Goal: Task Accomplishment & Management: Manage account settings

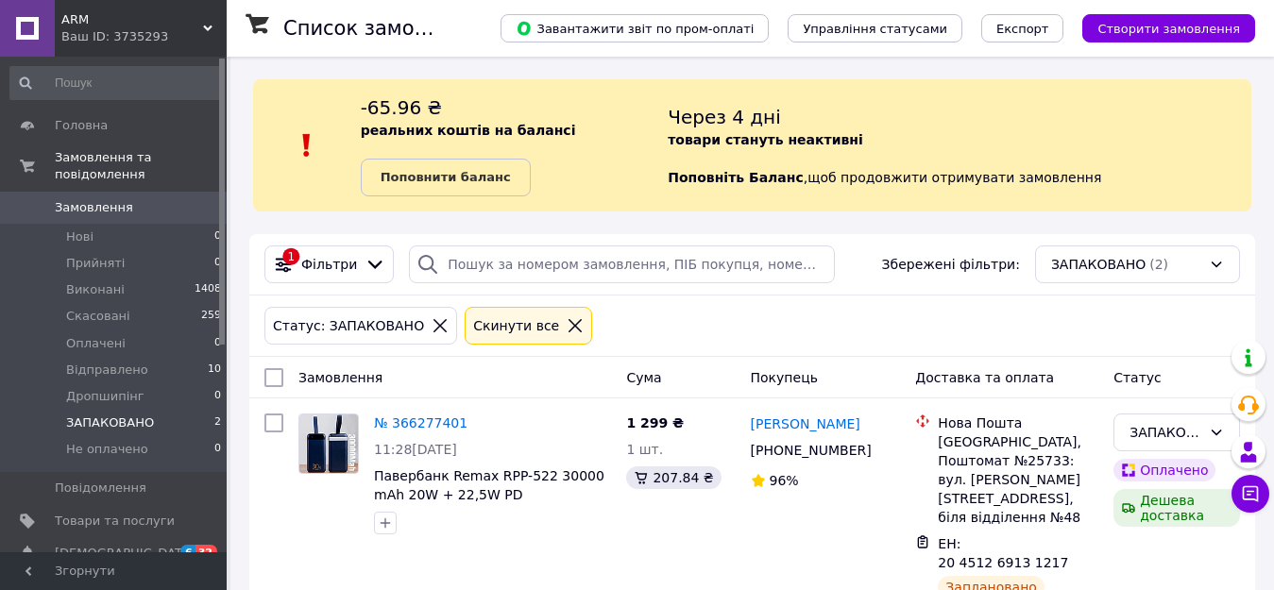
click at [207, 27] on use at bounding box center [207, 28] width 9 height 6
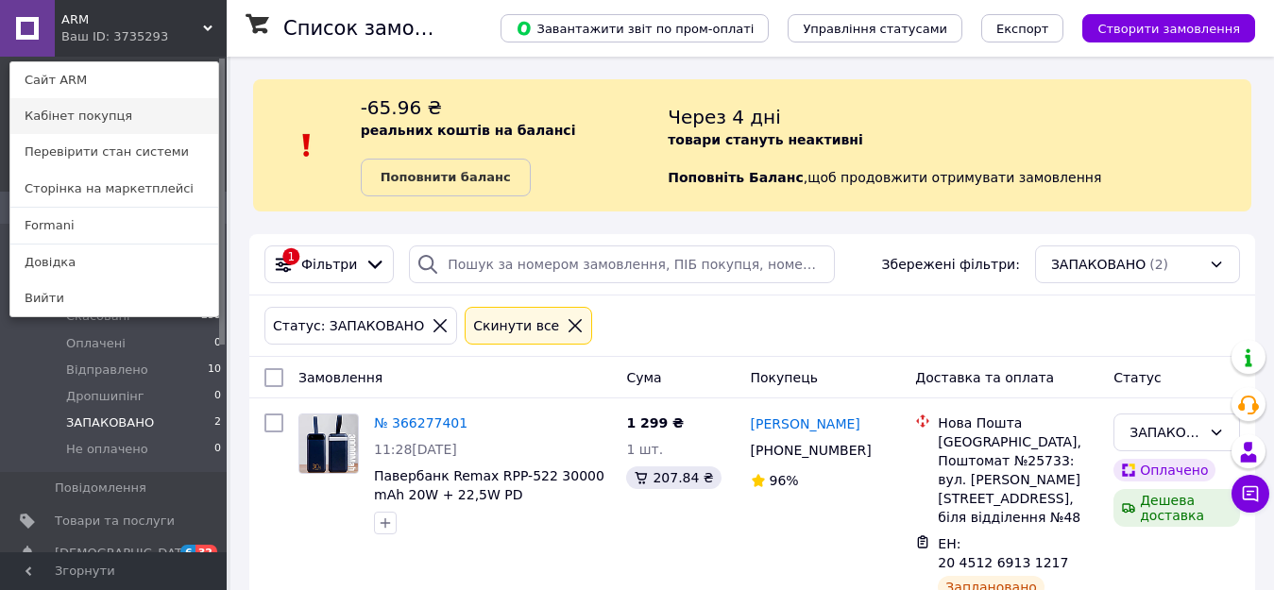
click at [146, 112] on link "Кабінет покупця" at bounding box center [114, 116] width 208 height 36
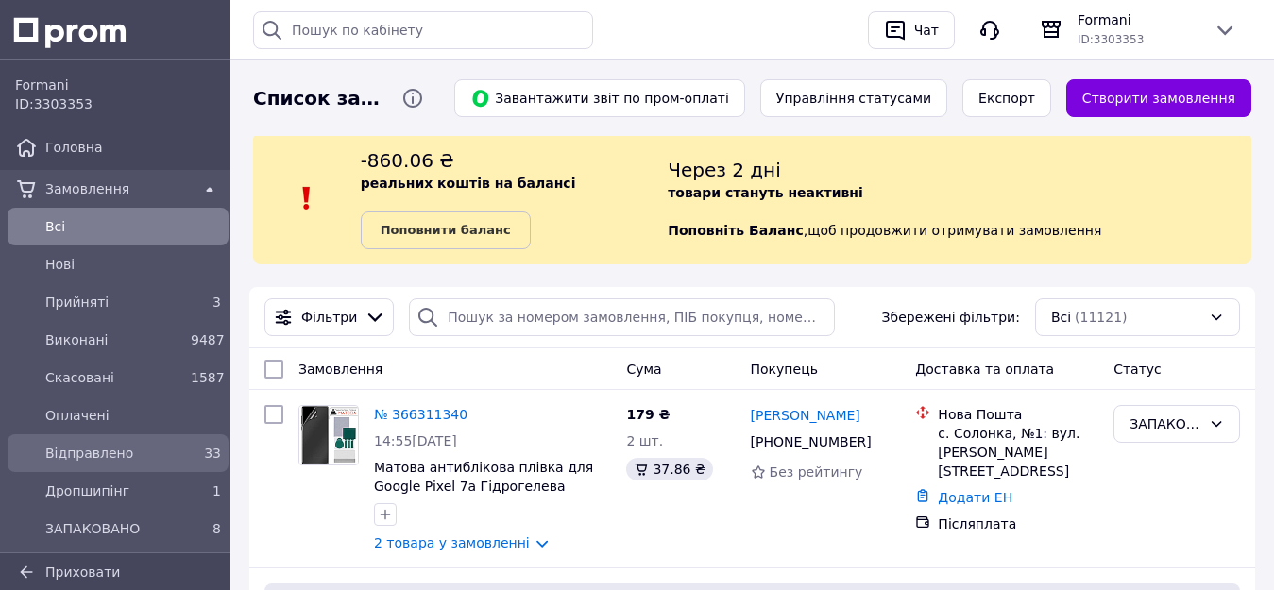
drag, startPoint x: 121, startPoint y: 520, endPoint x: 25, endPoint y: 445, distance: 122.4
click at [121, 520] on span "ЗАПАКОВАНО" at bounding box center [114, 528] width 138 height 19
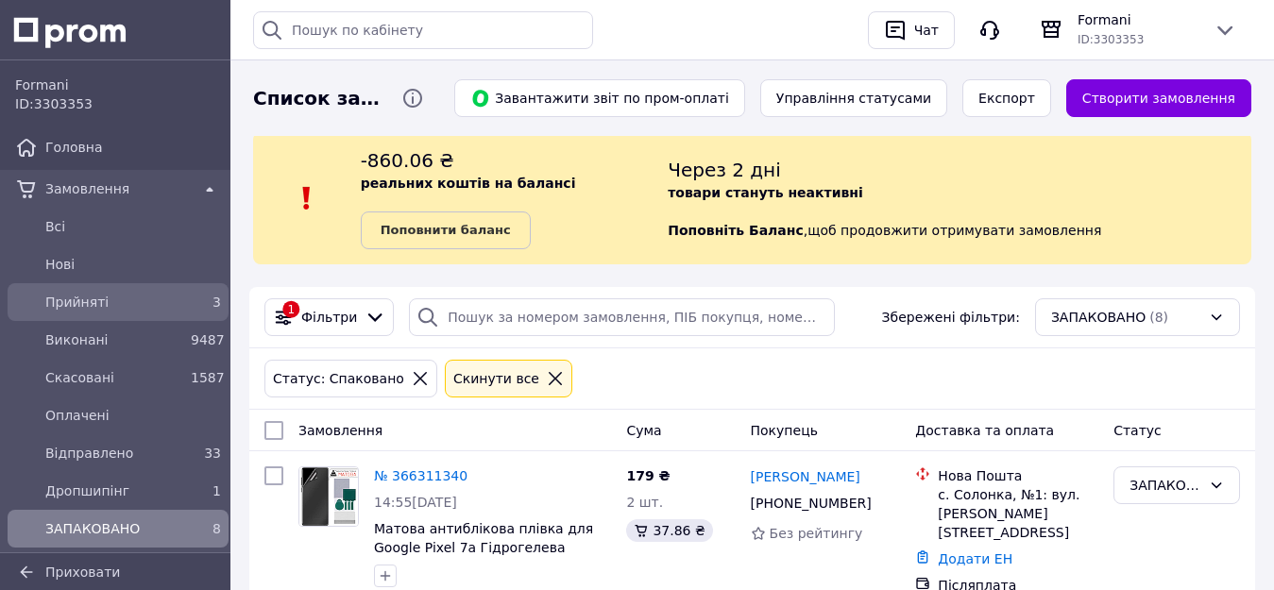
click at [95, 297] on span "Прийняті" at bounding box center [114, 302] width 138 height 19
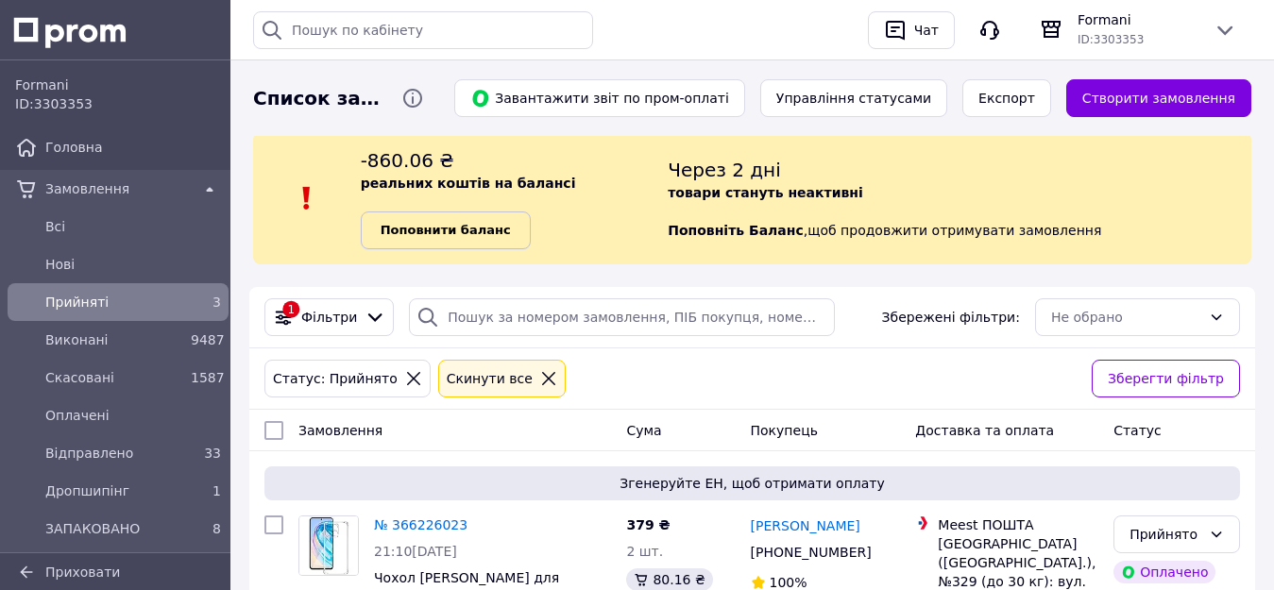
click at [482, 223] on b "Поповнити баланс" at bounding box center [446, 230] width 130 height 14
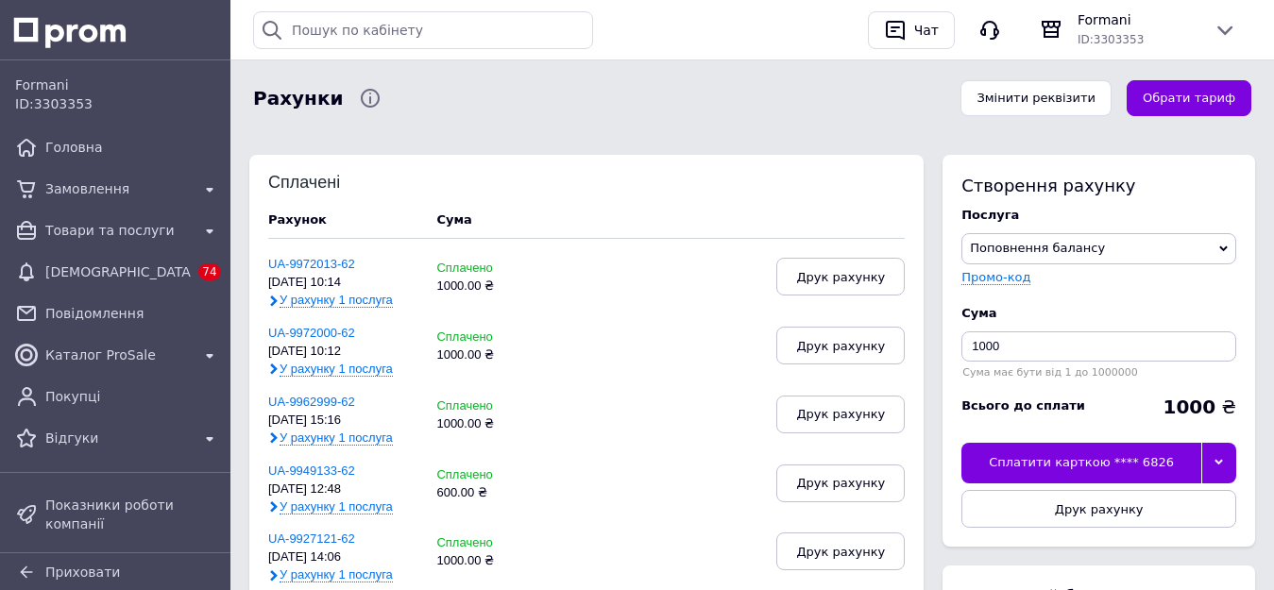
click at [1208, 450] on div at bounding box center [1218, 463] width 35 height 40
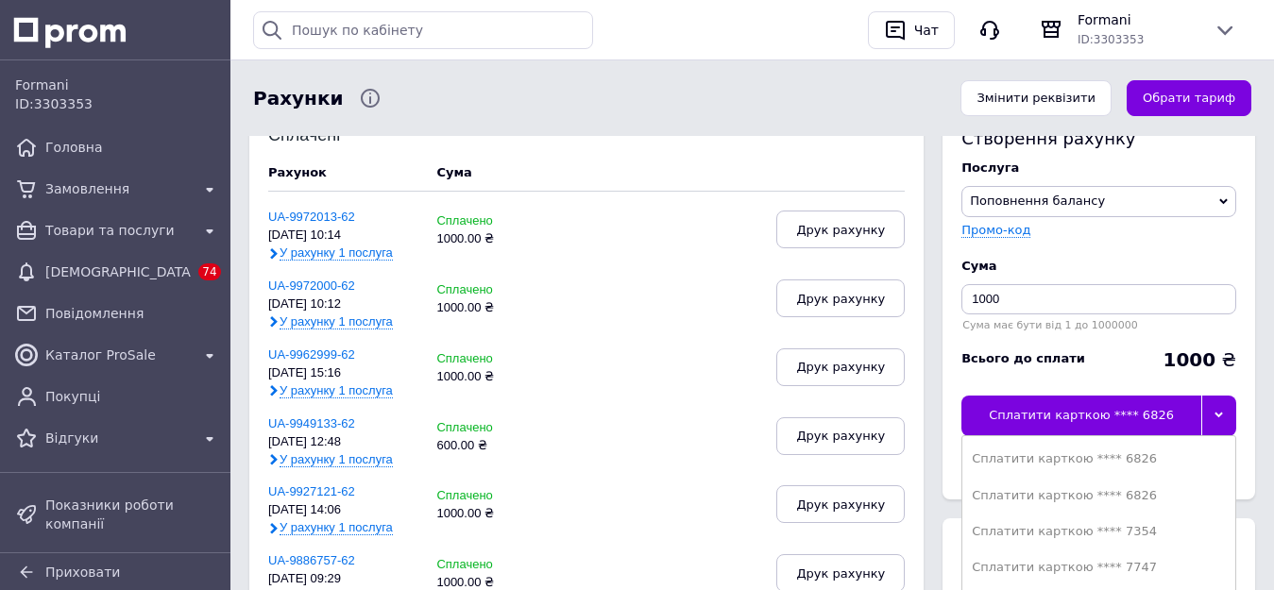
scroll to position [378, 0]
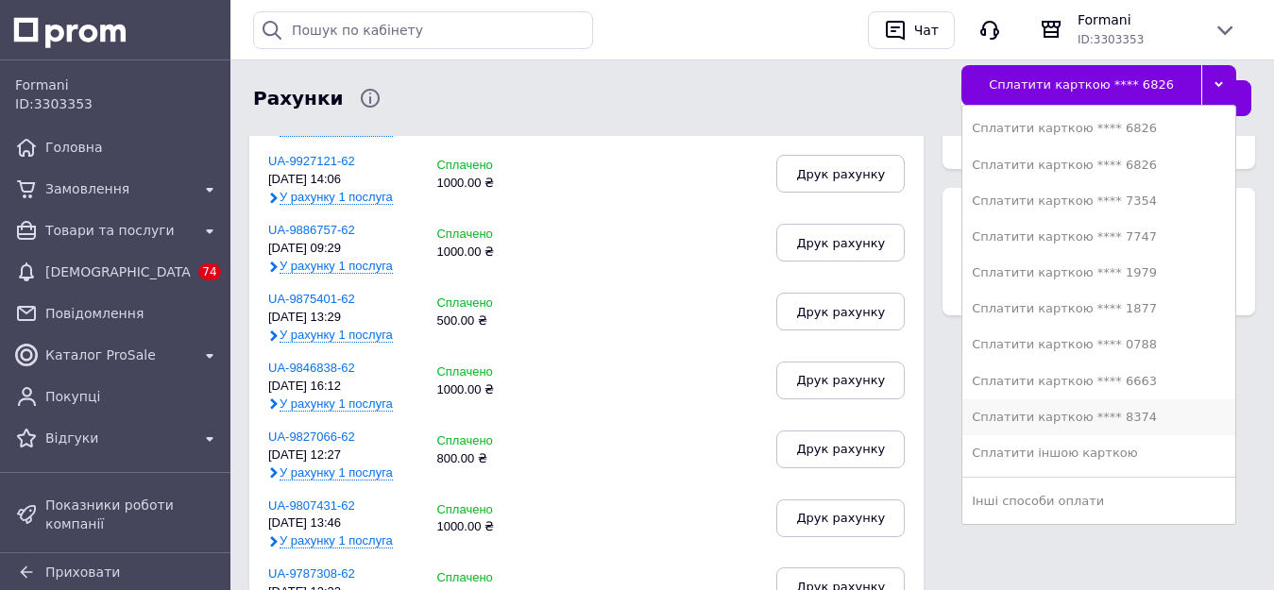
click at [1143, 419] on div "Сплатити карткою **** 8374" at bounding box center [1099, 417] width 254 height 17
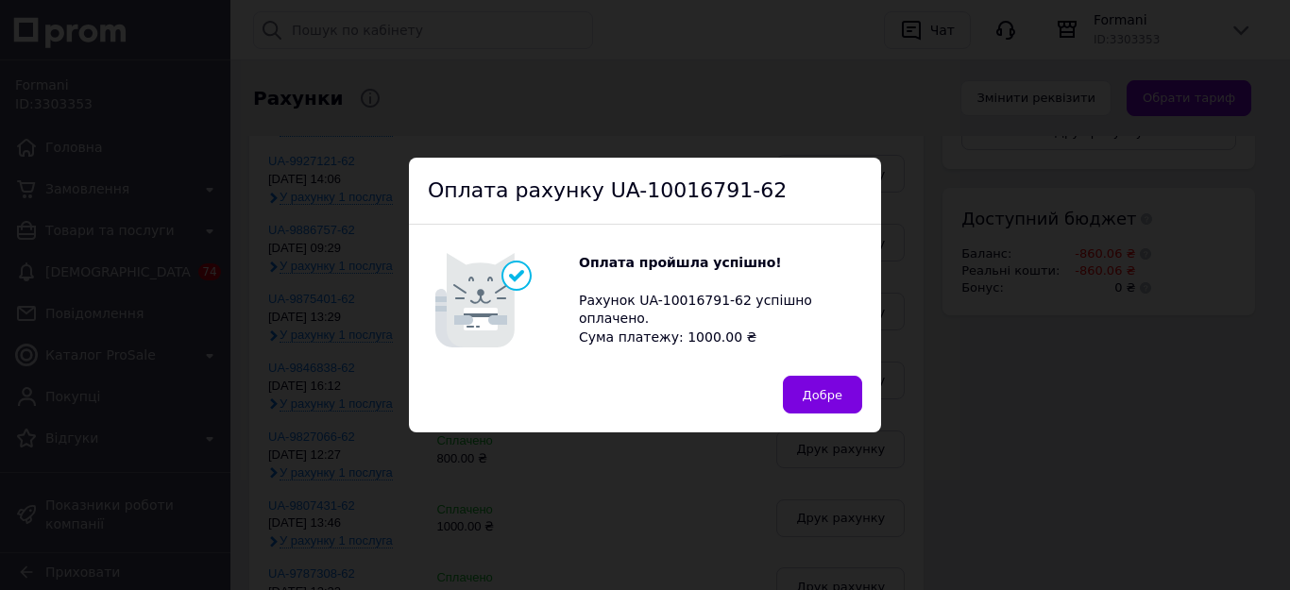
drag, startPoint x: 836, startPoint y: 407, endPoint x: 738, endPoint y: 387, distance: 100.2
click at [836, 406] on button "Добре" at bounding box center [822, 395] width 79 height 38
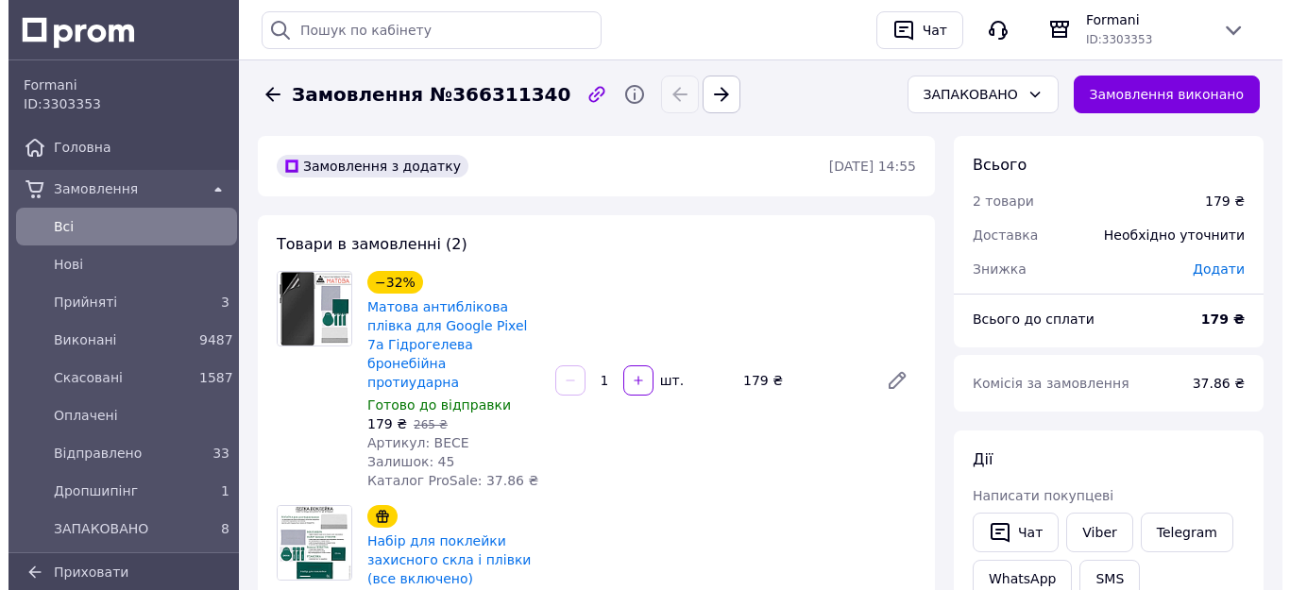
scroll to position [283, 0]
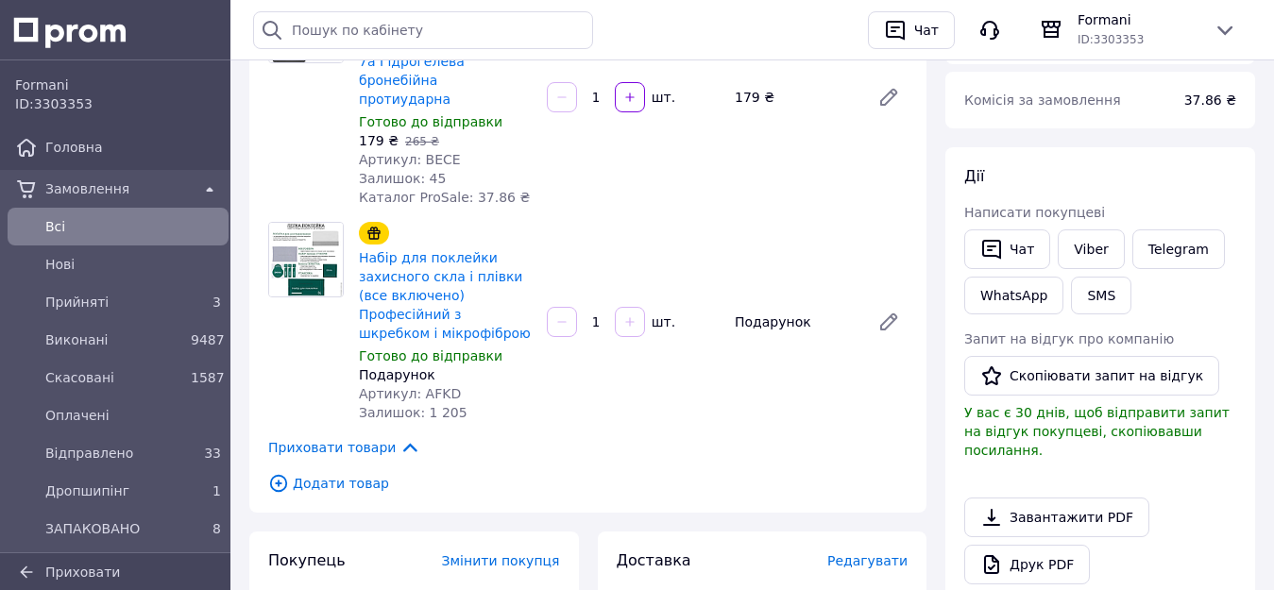
click at [875, 553] on span "Редагувати" at bounding box center [867, 560] width 80 height 15
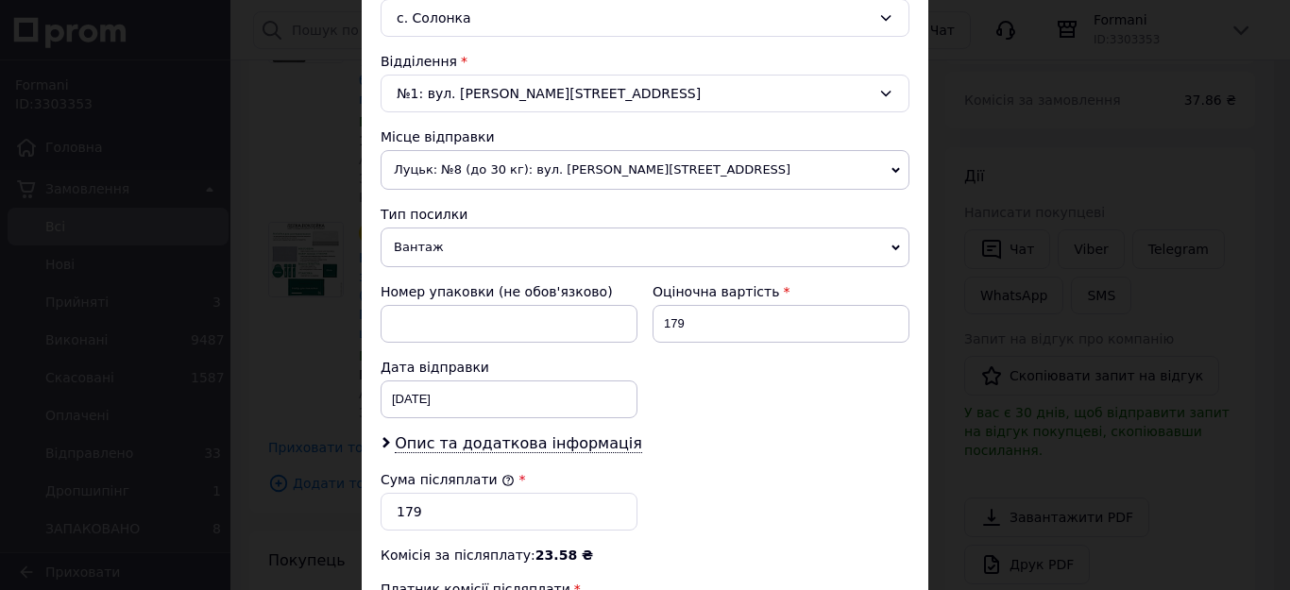
scroll to position [567, 0]
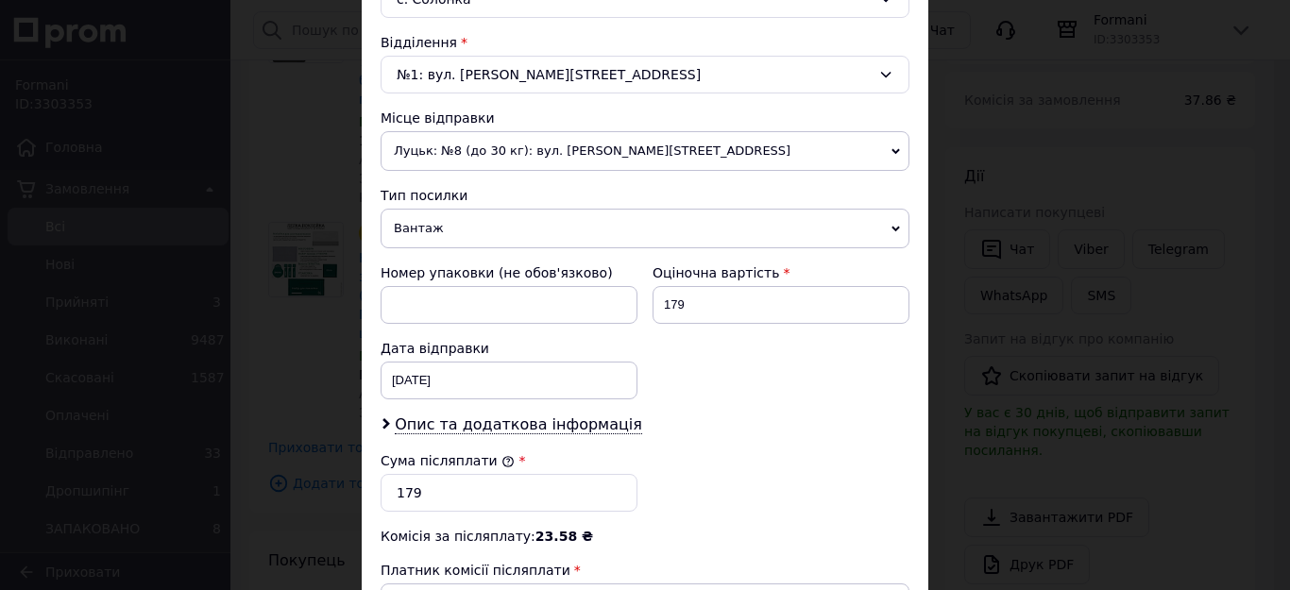
click at [460, 231] on span "Вантаж" at bounding box center [645, 229] width 529 height 40
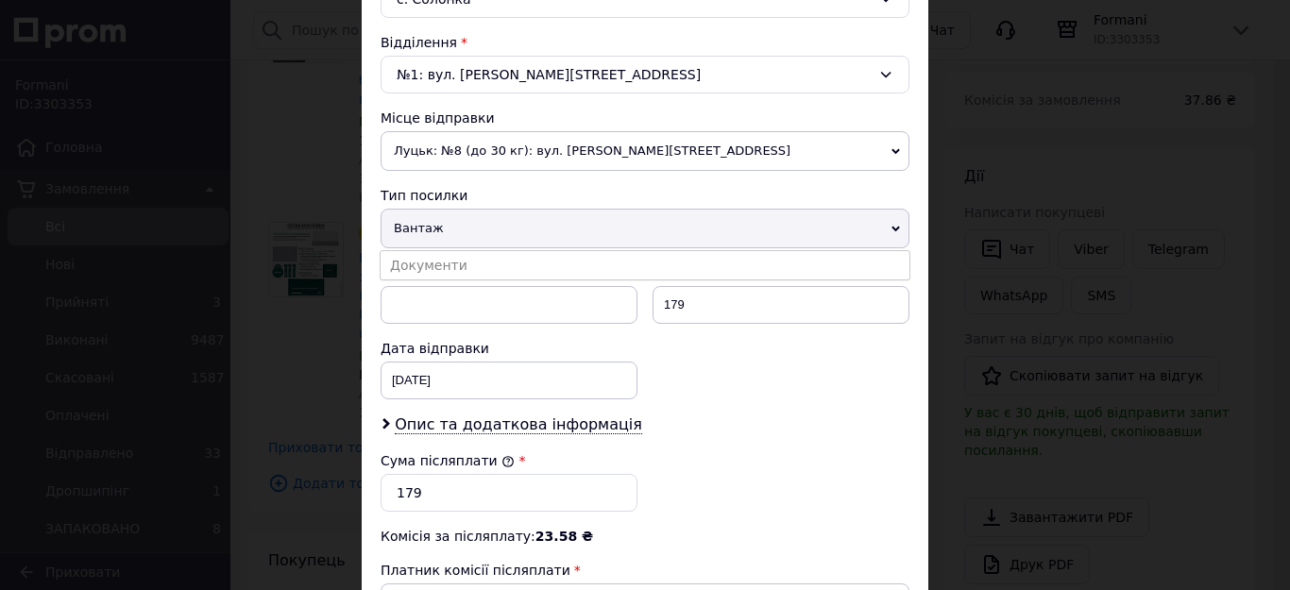
click at [445, 257] on li "Документи" at bounding box center [645, 265] width 529 height 28
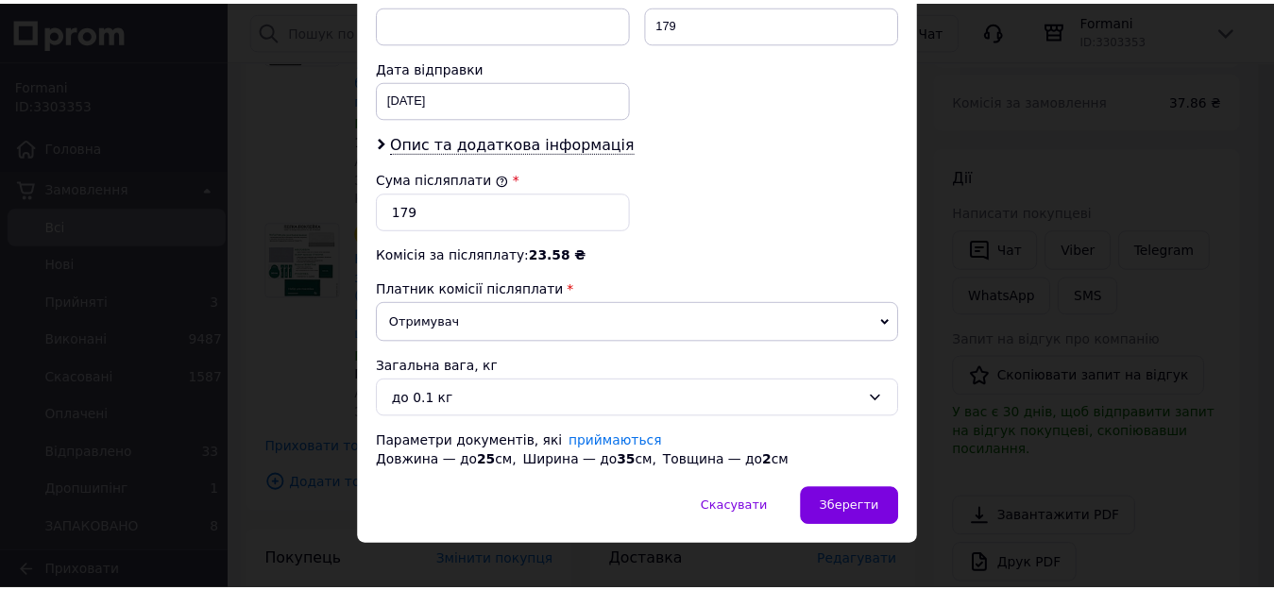
scroll to position [850, 0]
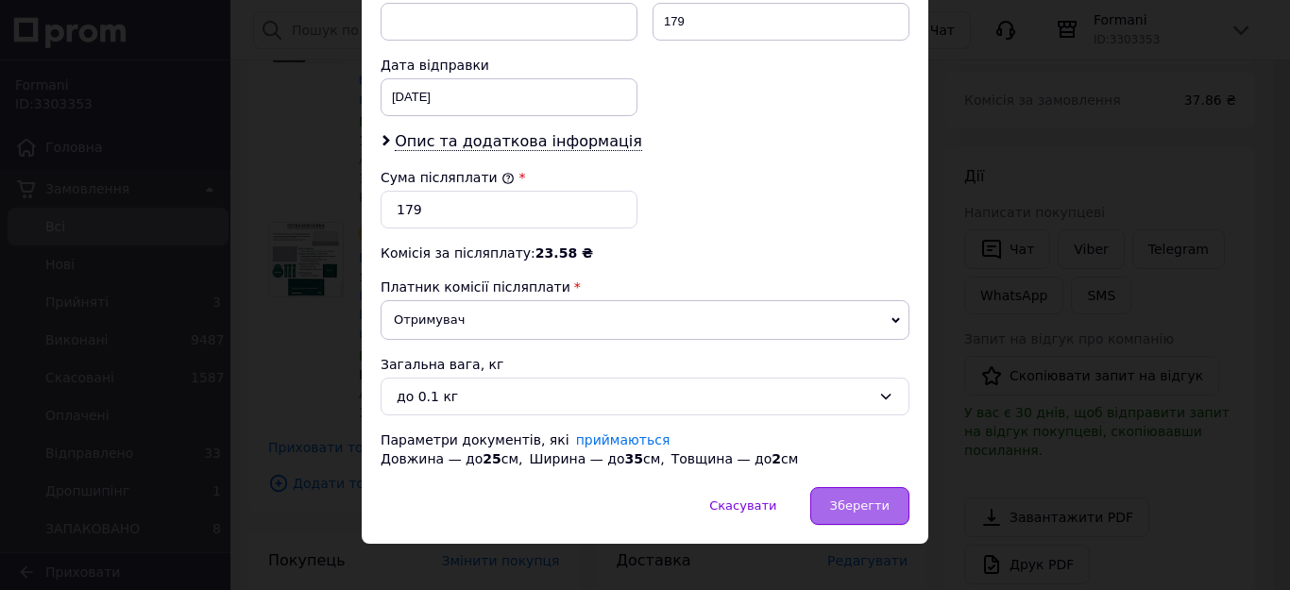
click at [858, 492] on div "Зберегти" at bounding box center [859, 506] width 99 height 38
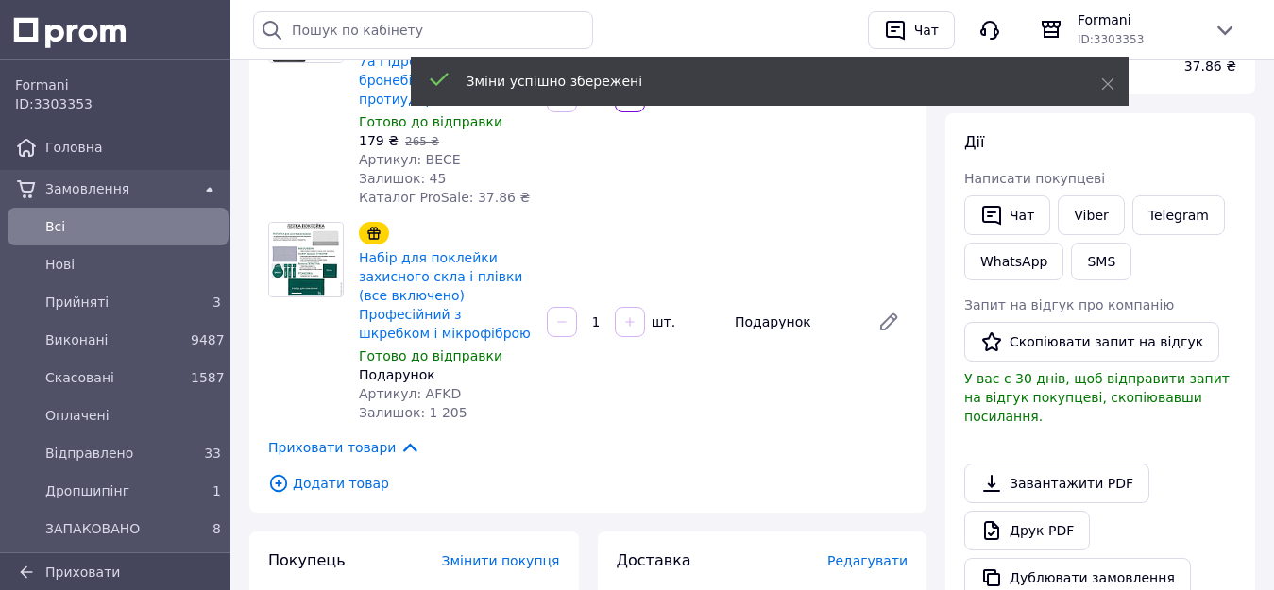
scroll to position [1039, 0]
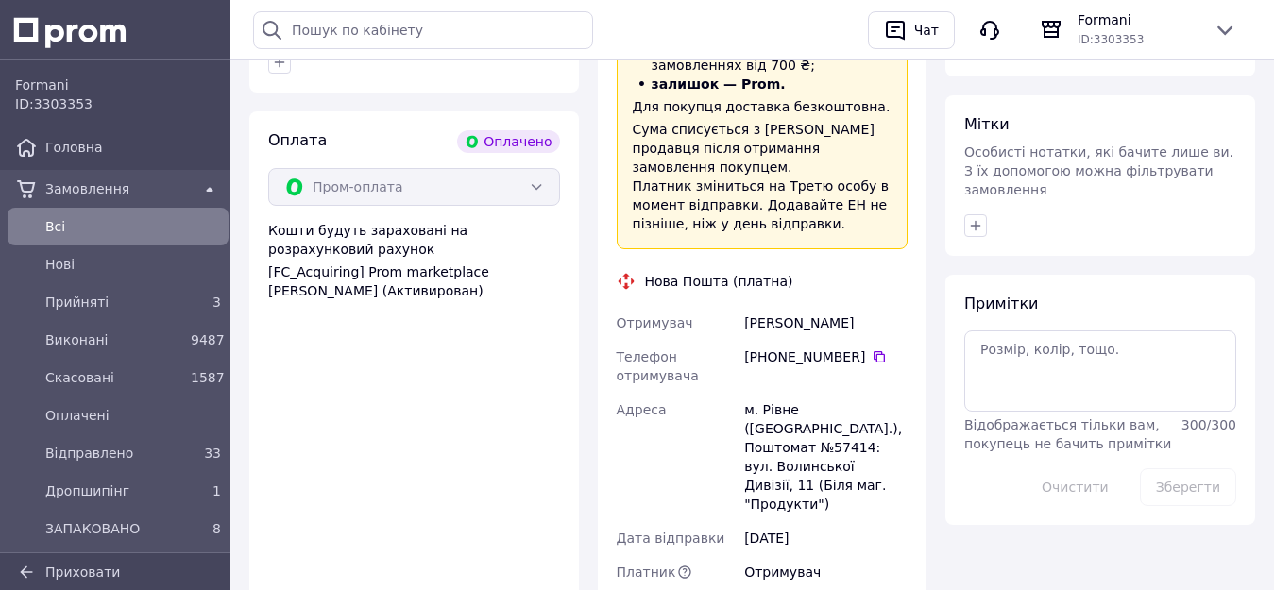
scroll to position [1133, 0]
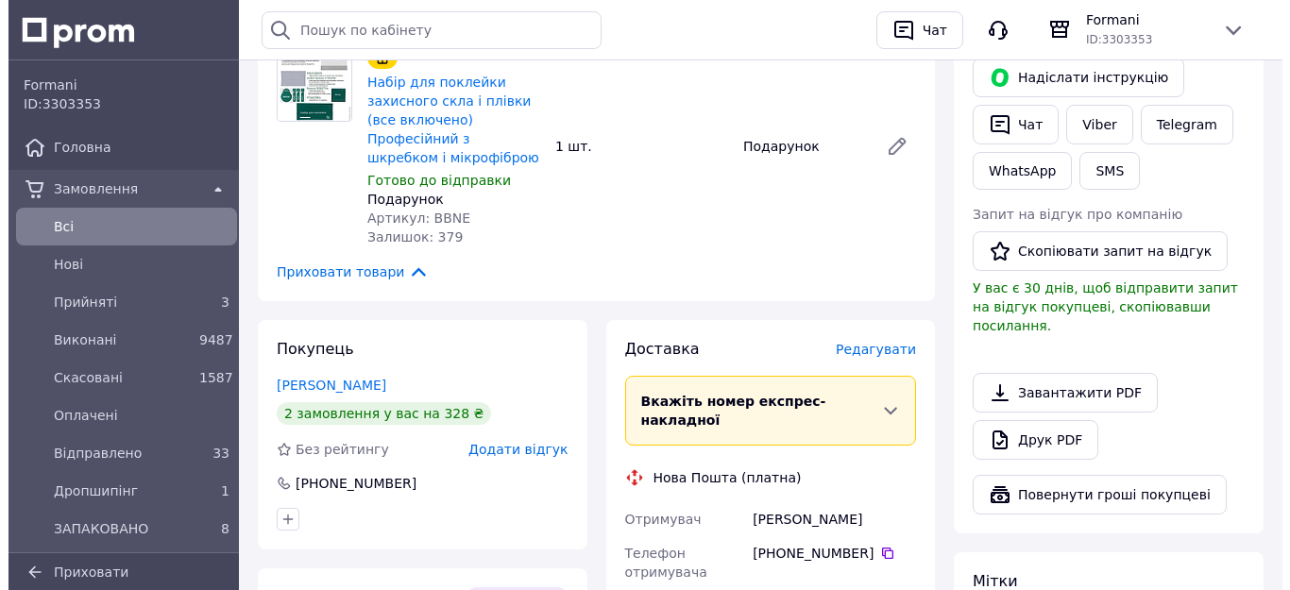
scroll to position [567, 0]
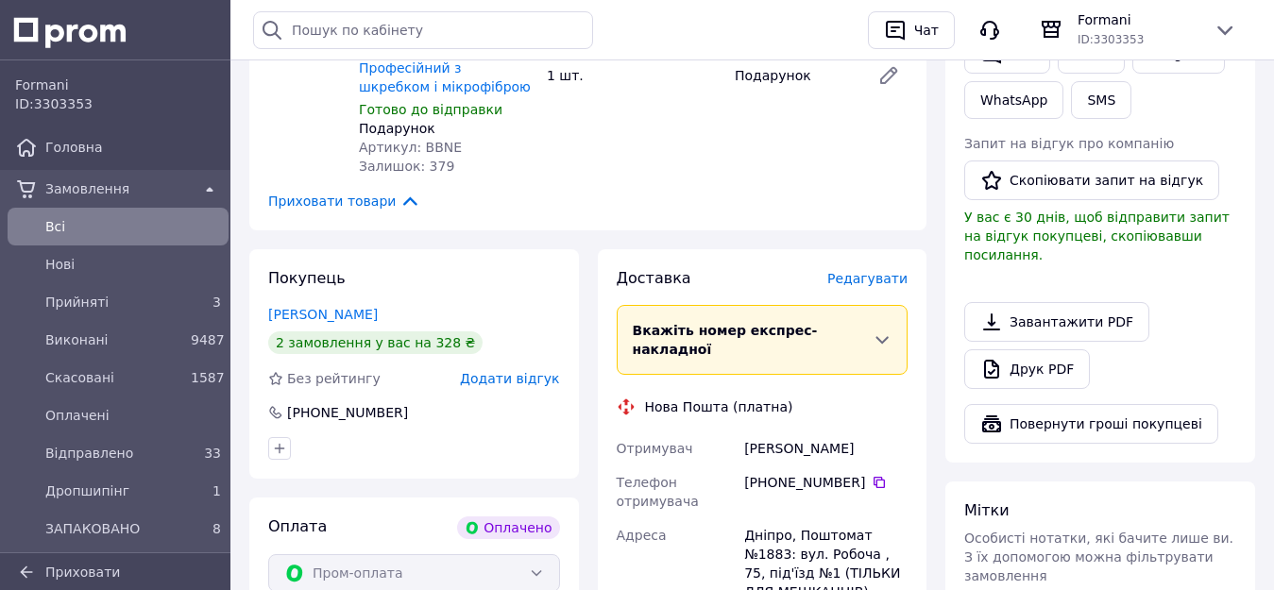
click at [853, 271] on span "Редагувати" at bounding box center [867, 278] width 80 height 15
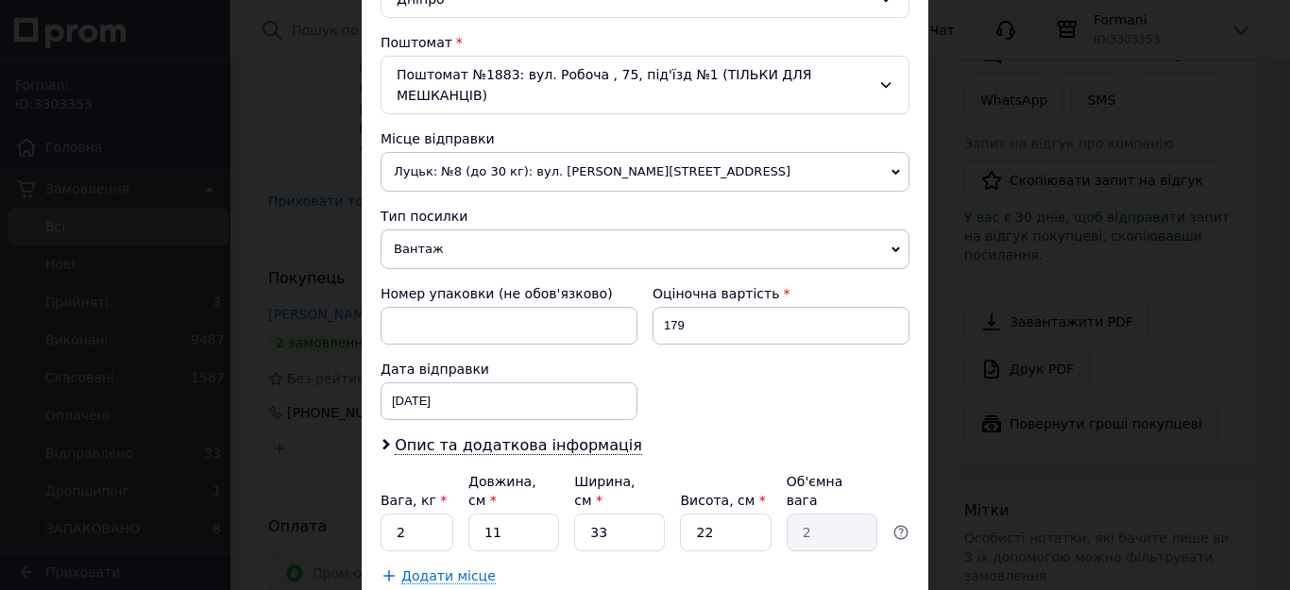
click at [447, 230] on span "Вантаж" at bounding box center [645, 249] width 529 height 40
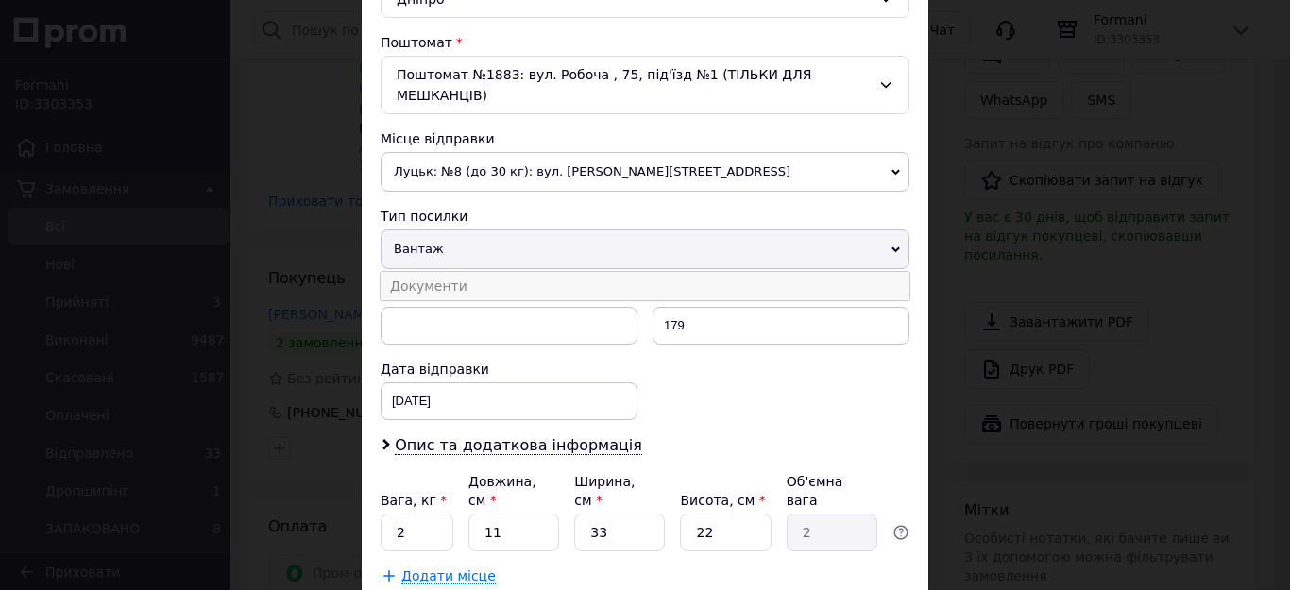
click at [446, 272] on li "Документи" at bounding box center [645, 286] width 529 height 28
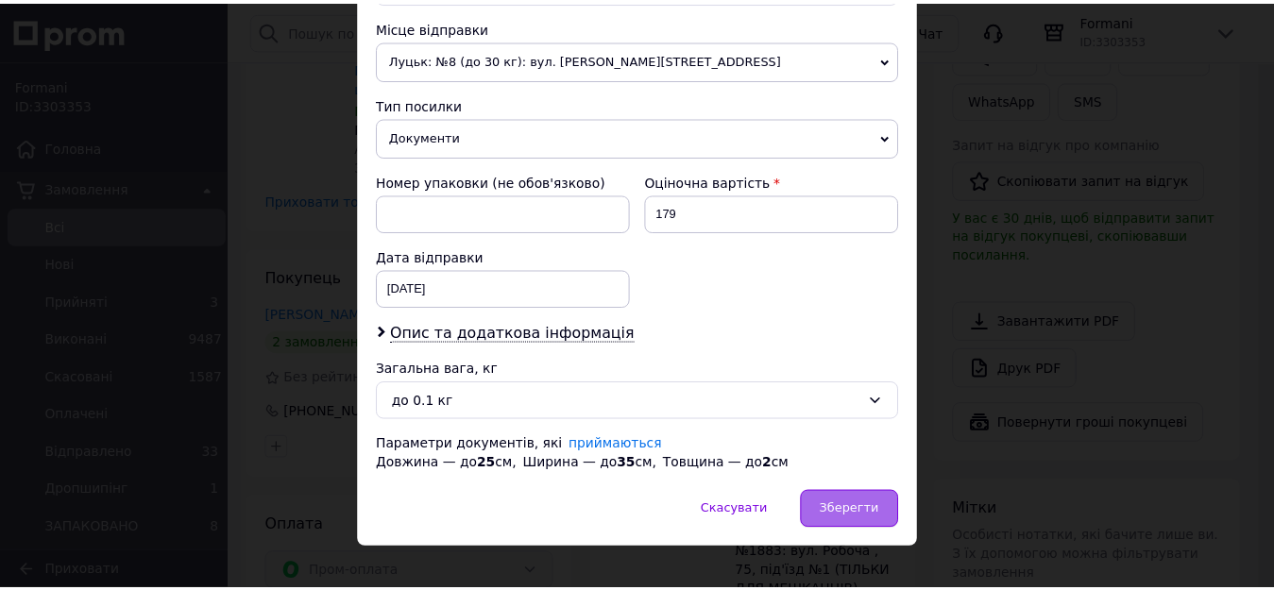
scroll to position [683, 0]
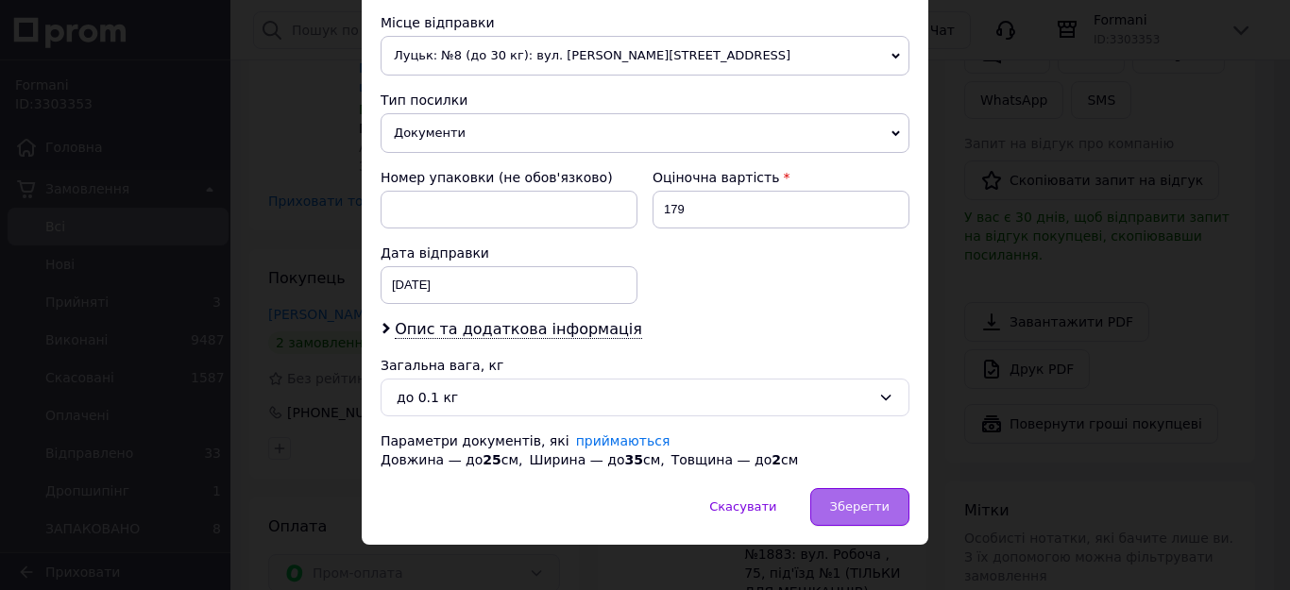
click at [860, 500] on span "Зберегти" at bounding box center [859, 507] width 59 height 14
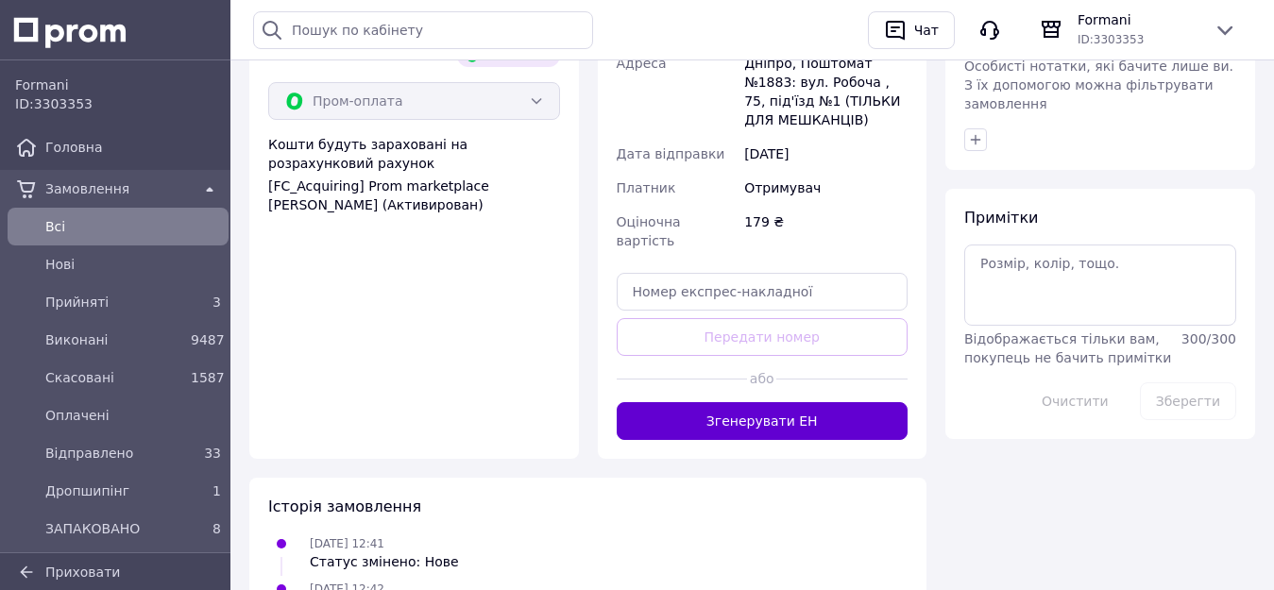
click at [764, 402] on button "Згенерувати ЕН" at bounding box center [763, 421] width 292 height 38
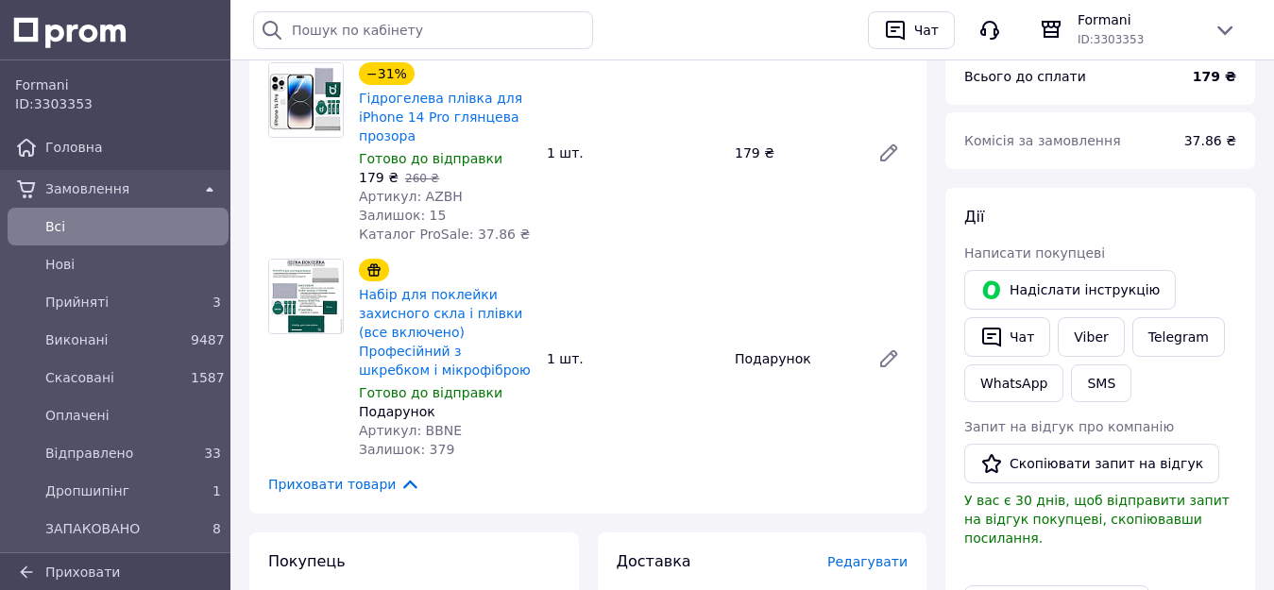
scroll to position [661, 0]
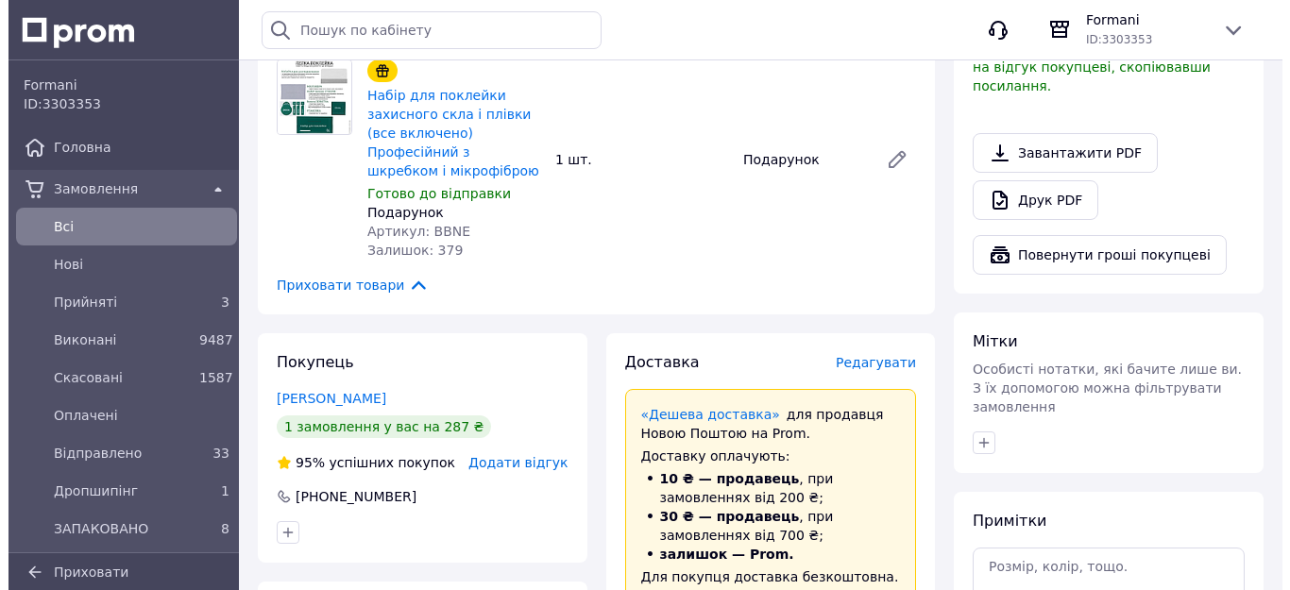
scroll to position [756, 0]
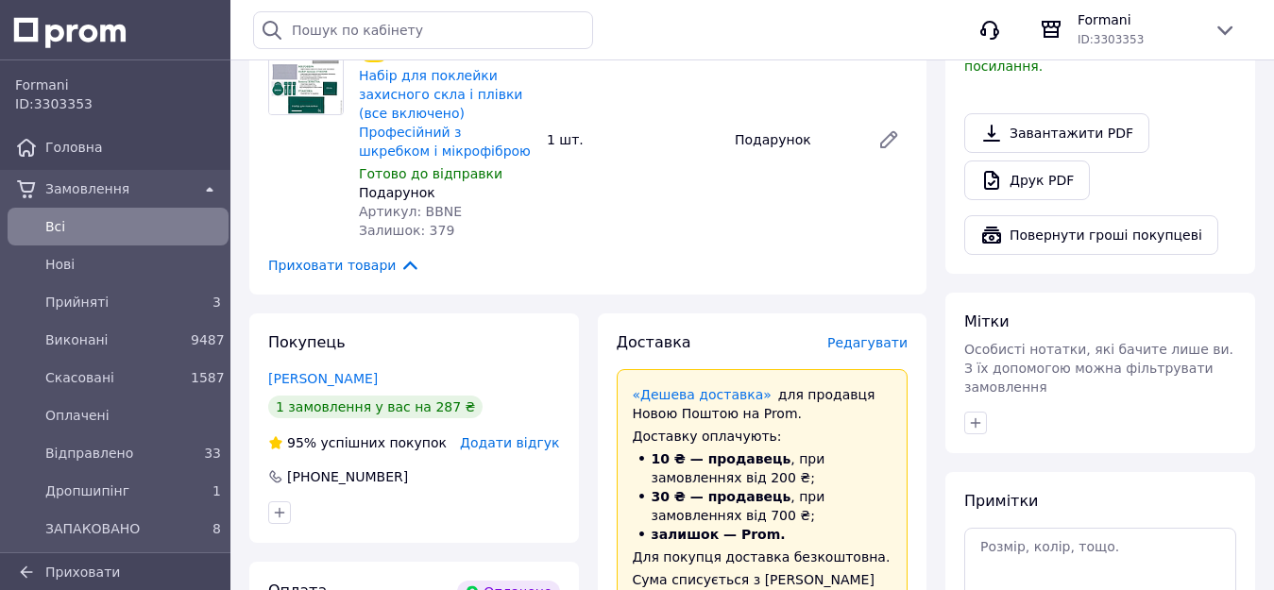
click at [847, 335] on span "Редагувати" at bounding box center [867, 342] width 80 height 15
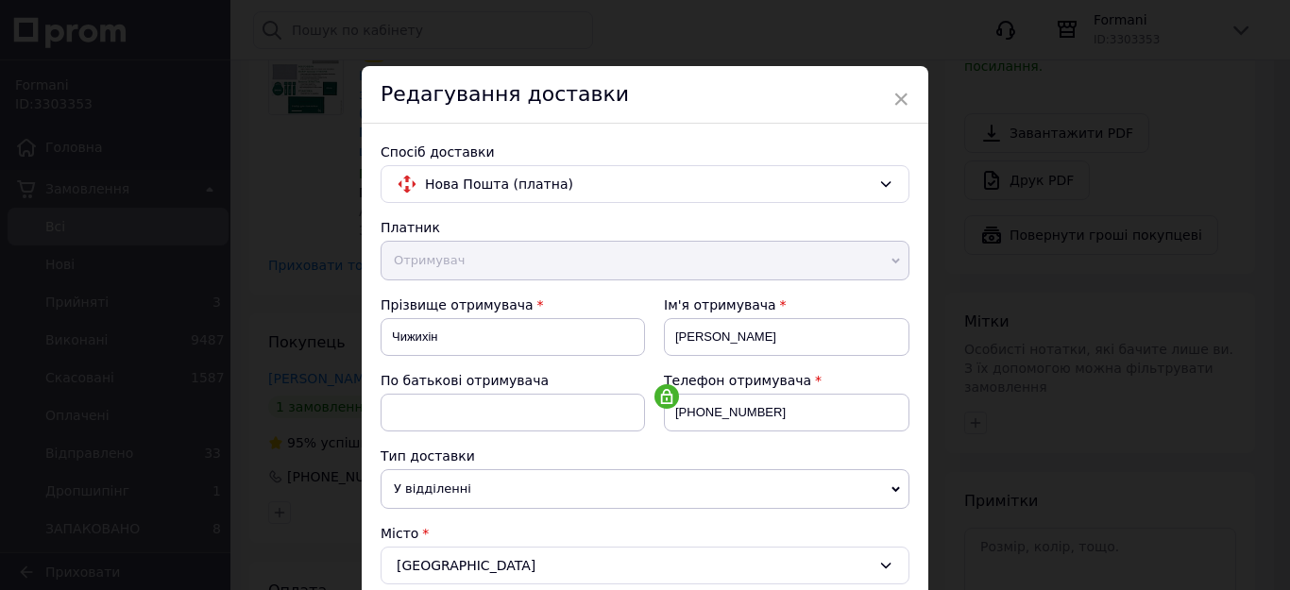
scroll to position [472, 0]
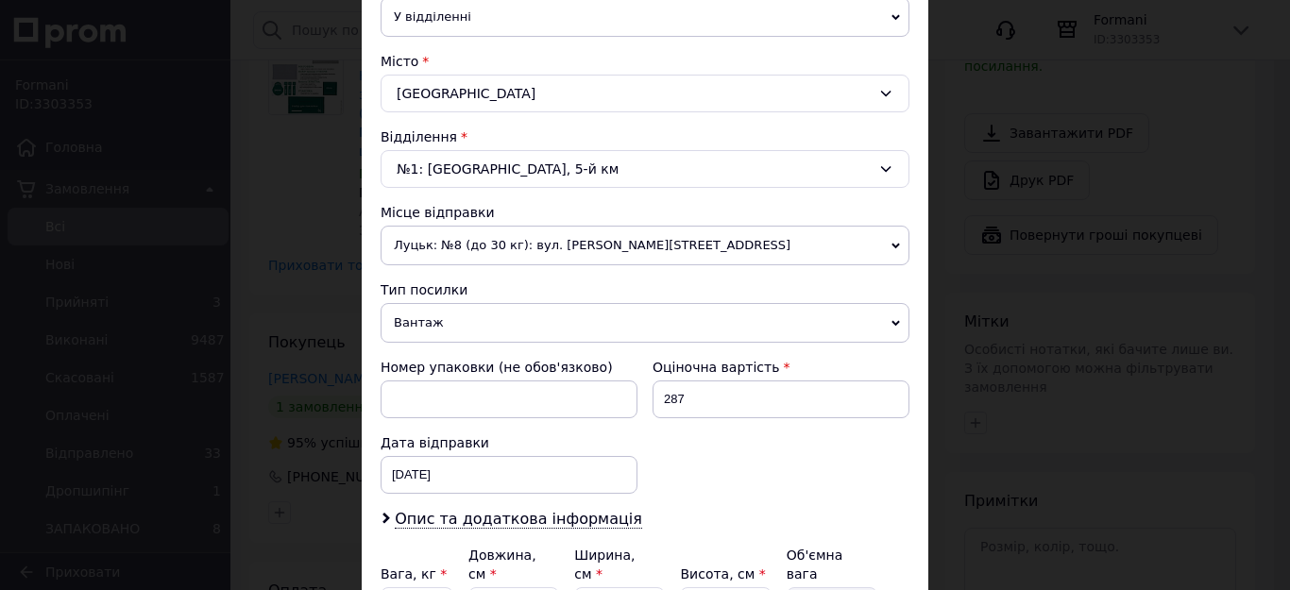
click at [442, 317] on span "Вантаж" at bounding box center [645, 323] width 529 height 40
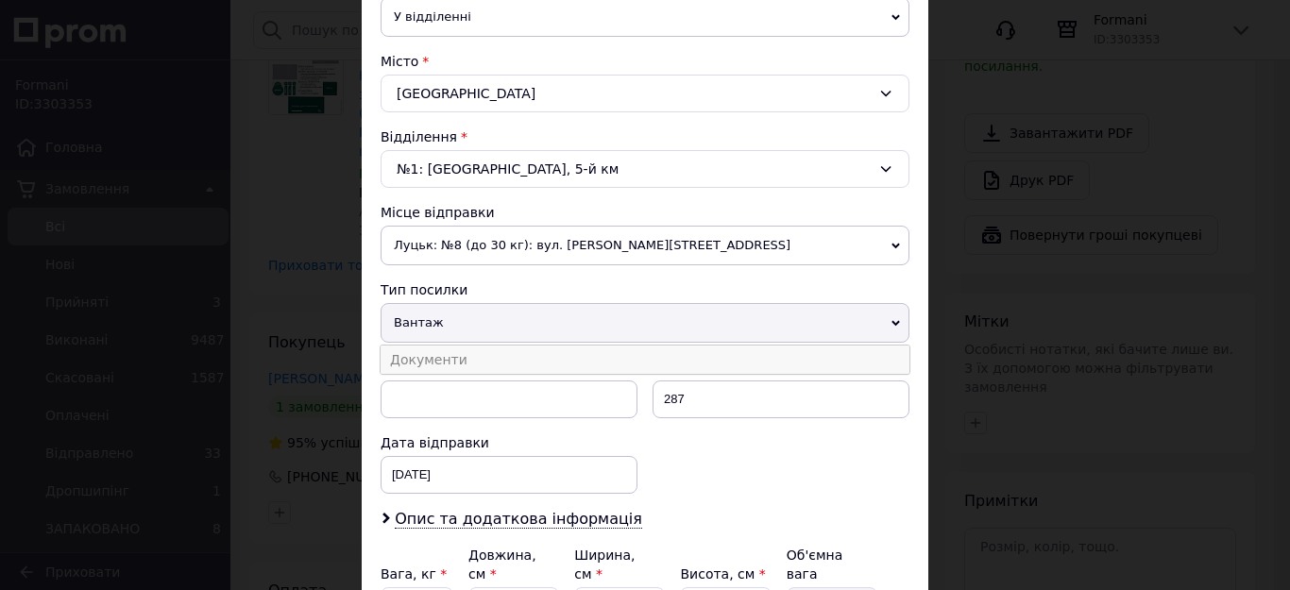
click at [424, 349] on li "Документи" at bounding box center [645, 360] width 529 height 28
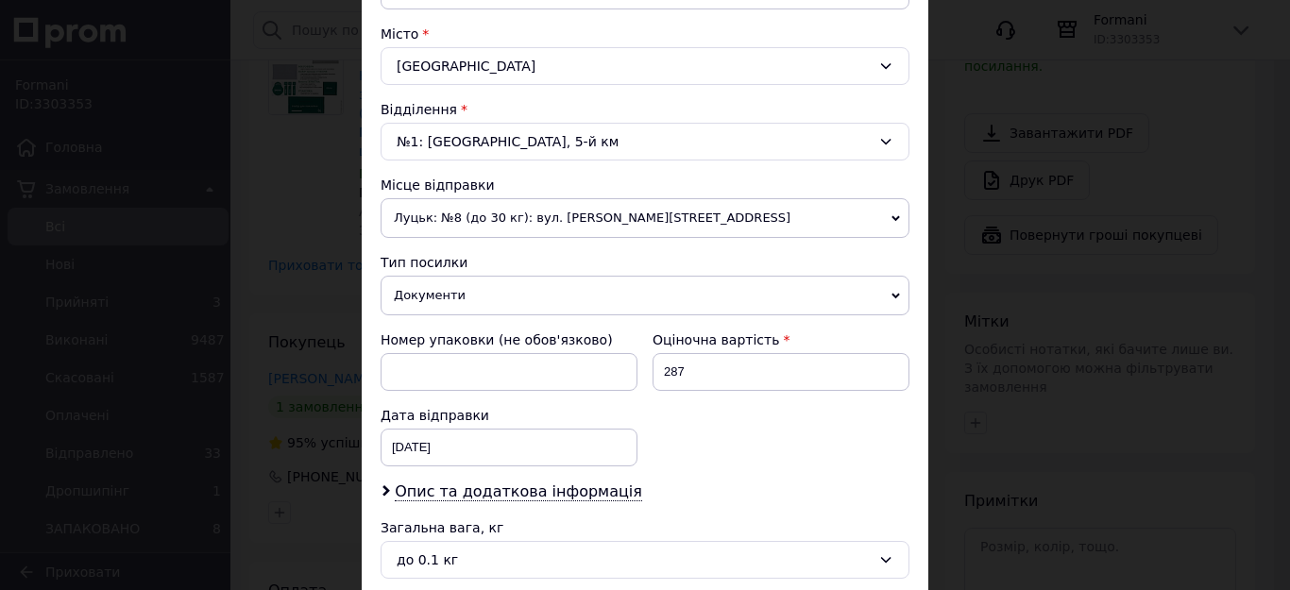
scroll to position [683, 0]
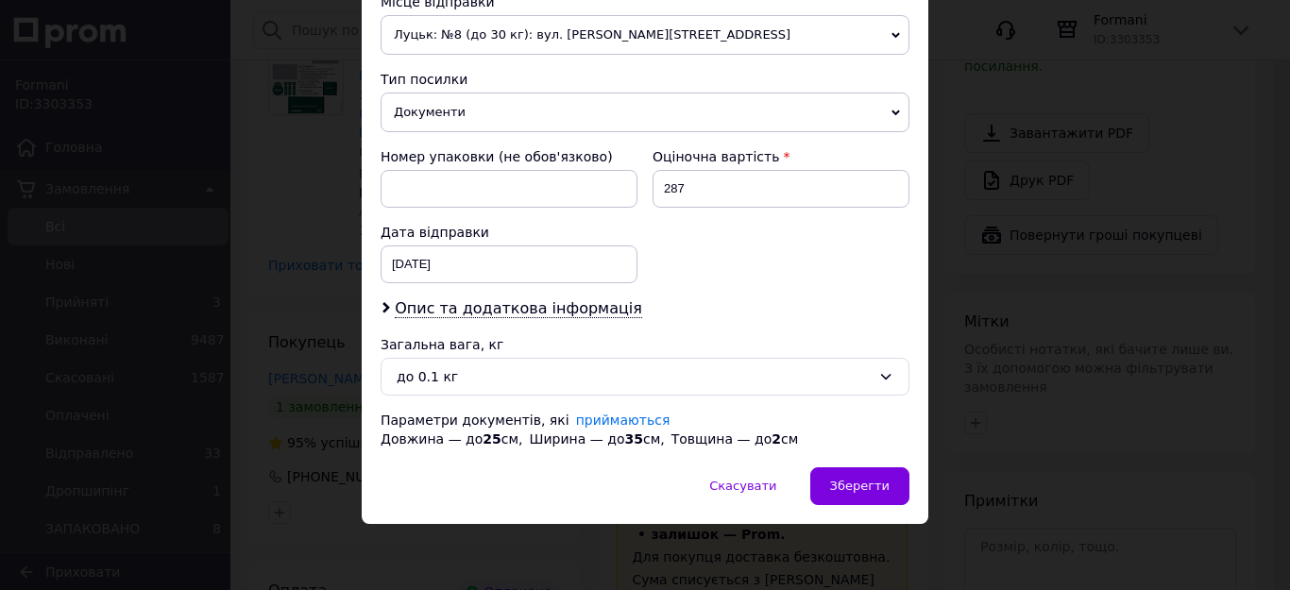
drag, startPoint x: 854, startPoint y: 484, endPoint x: 838, endPoint y: 447, distance: 41.0
click at [855, 484] on span "Зберегти" at bounding box center [859, 486] width 59 height 14
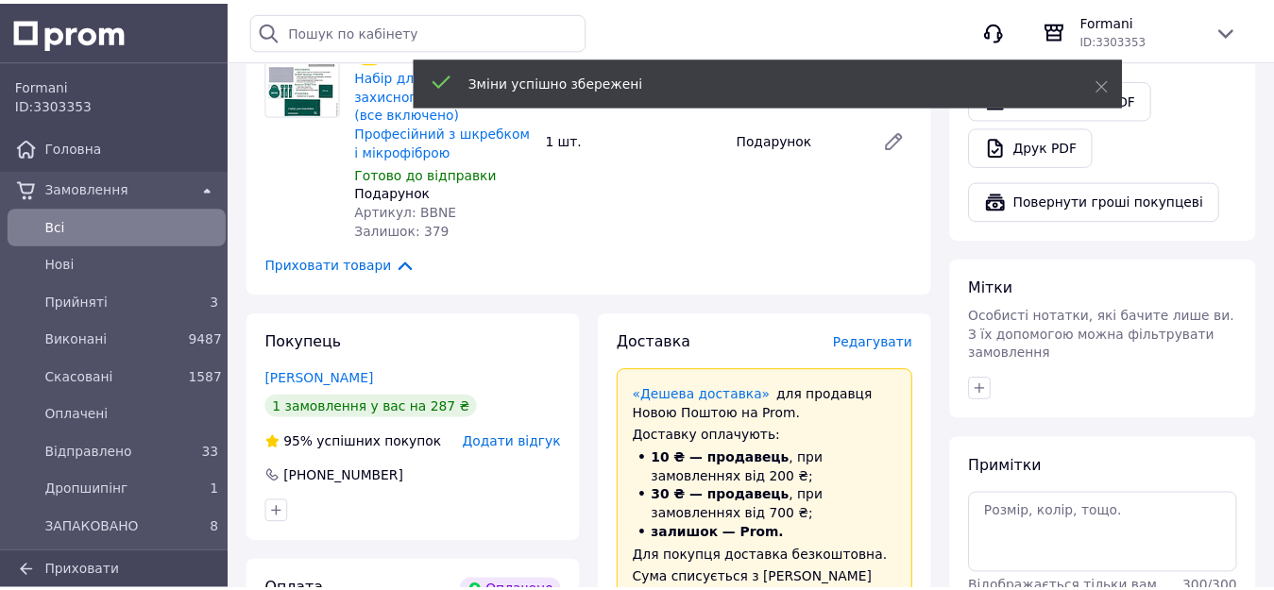
scroll to position [1511, 0]
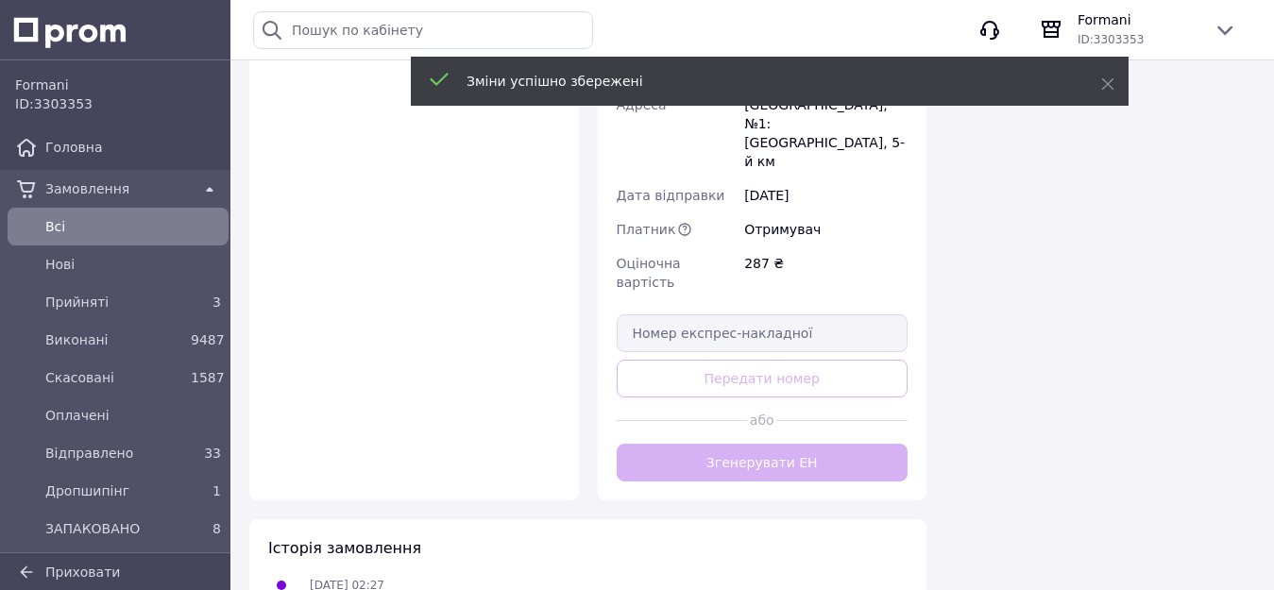
click at [789, 329] on div "Доставка Редагувати «Дешева доставка»   для продавця Новою Поштою на Prom. Дост…" at bounding box center [763, 29] width 292 height 905
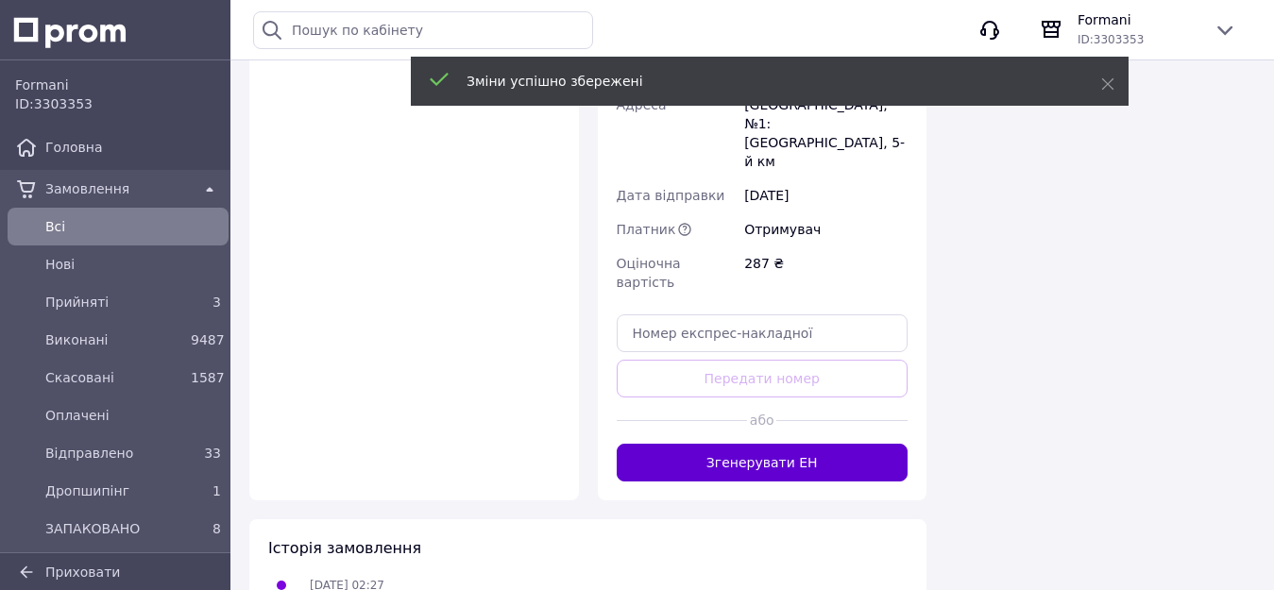
click at [789, 444] on button "Згенерувати ЕН" at bounding box center [763, 463] width 292 height 38
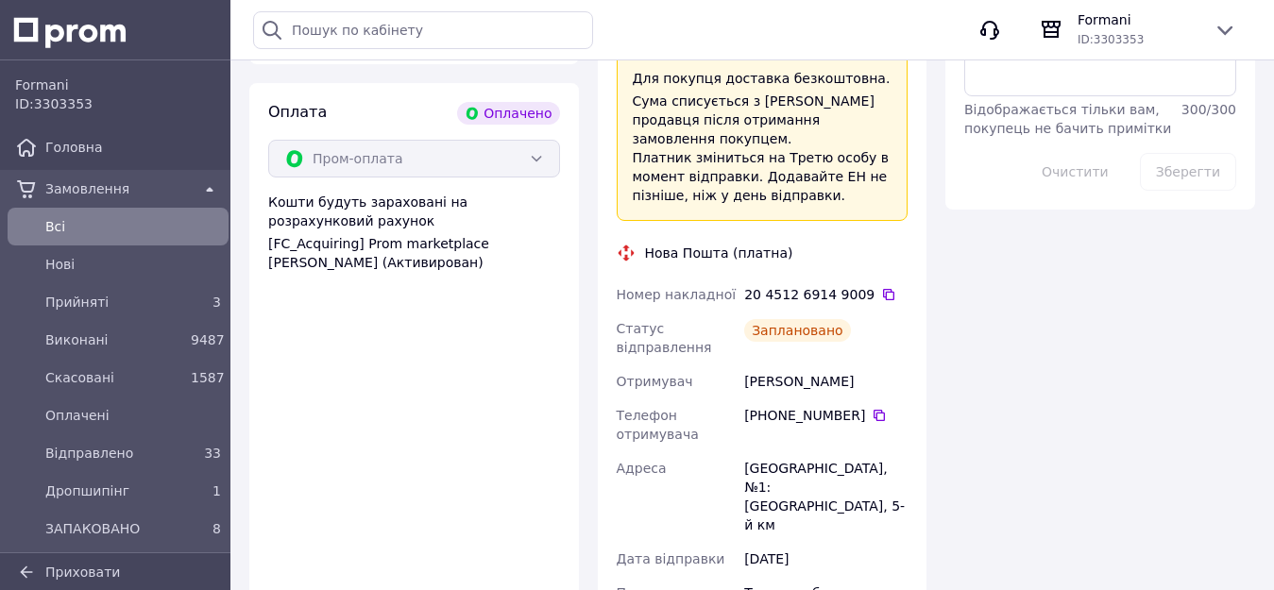
scroll to position [1417, 0]
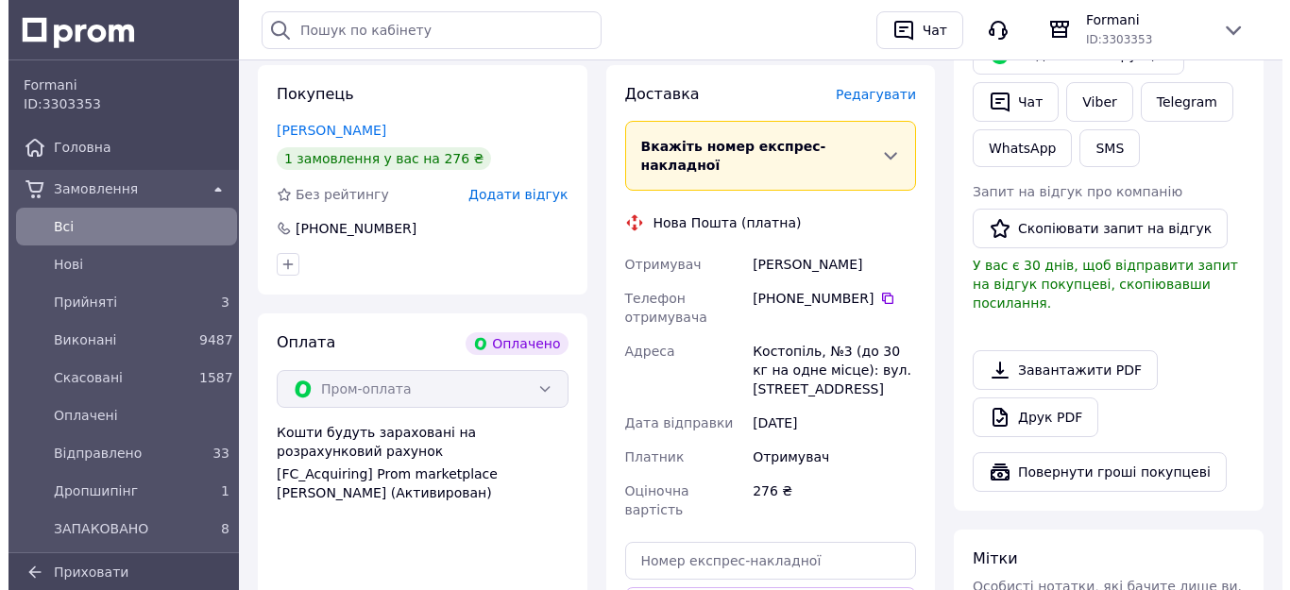
scroll to position [472, 0]
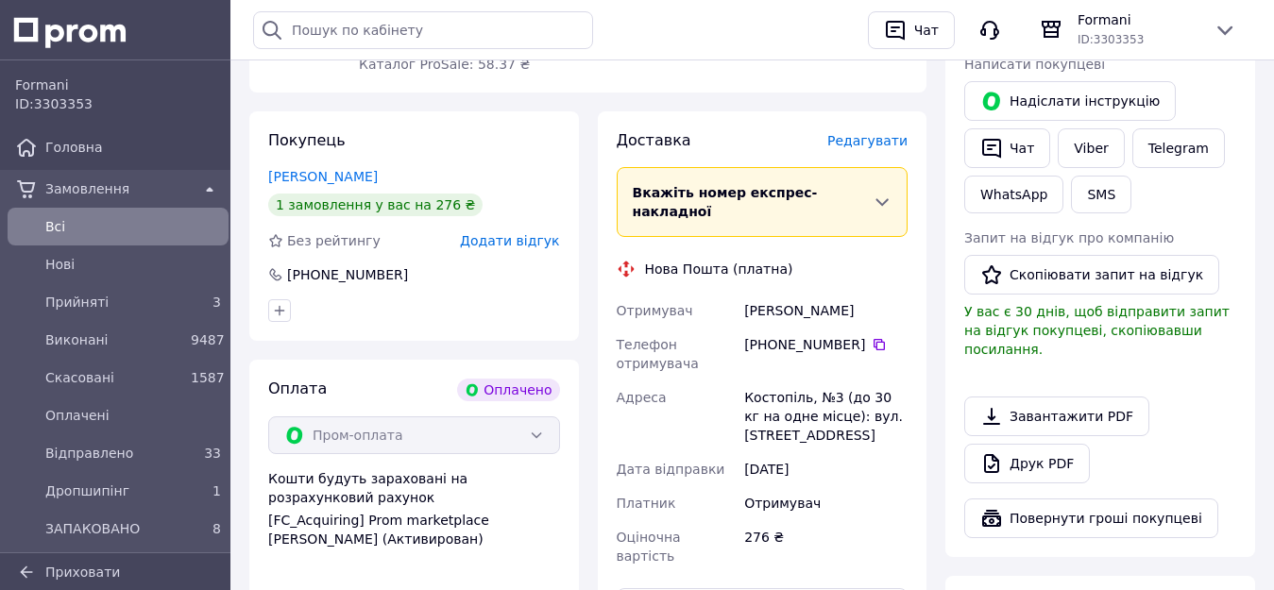
click at [850, 130] on div "Доставка Редагувати" at bounding box center [763, 141] width 292 height 22
click at [856, 137] on span "Редагувати" at bounding box center [867, 140] width 80 height 15
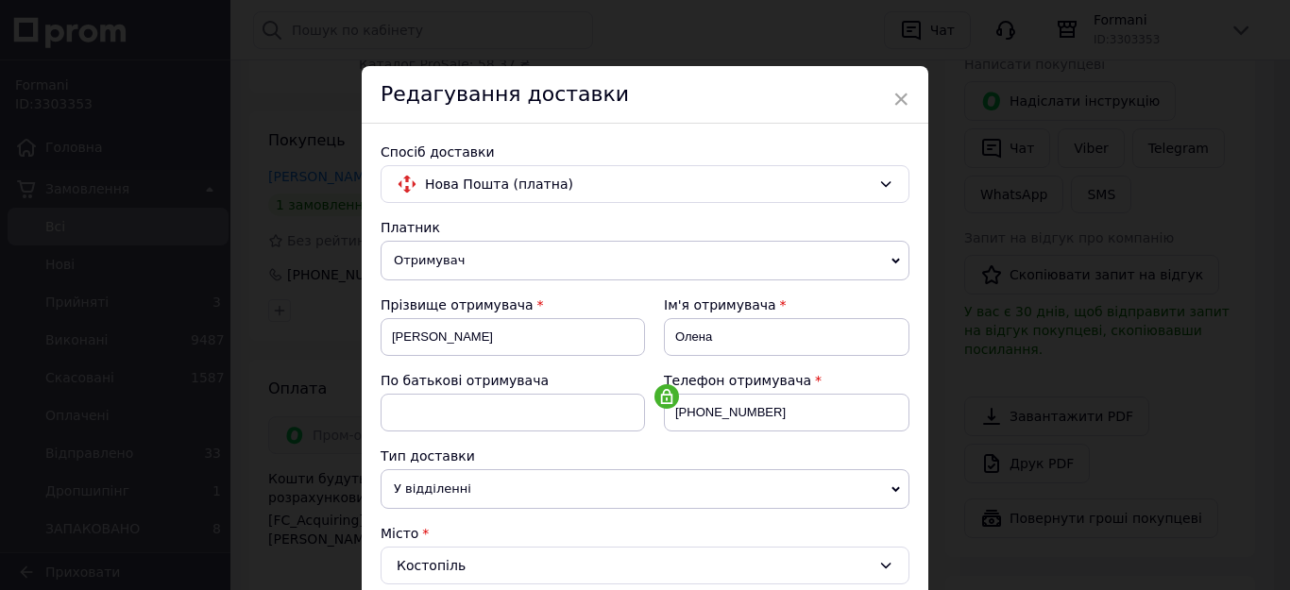
scroll to position [567, 0]
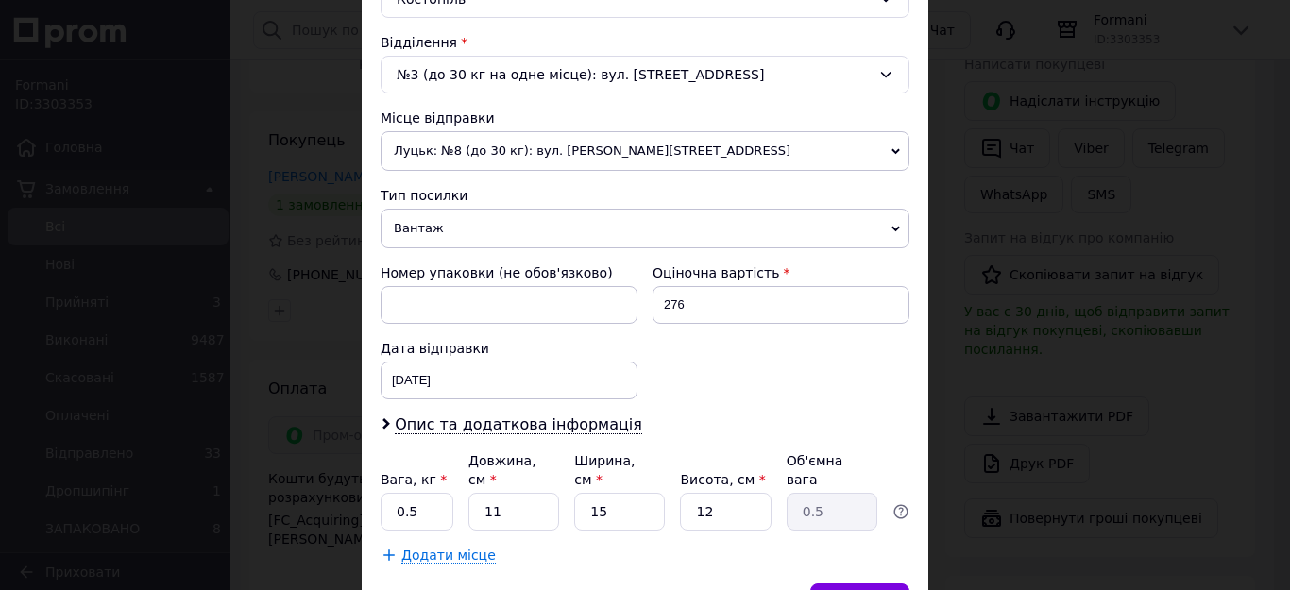
drag, startPoint x: 484, startPoint y: 228, endPoint x: 476, endPoint y: 243, distance: 16.9
click at [484, 228] on span "Вантаж" at bounding box center [645, 229] width 529 height 40
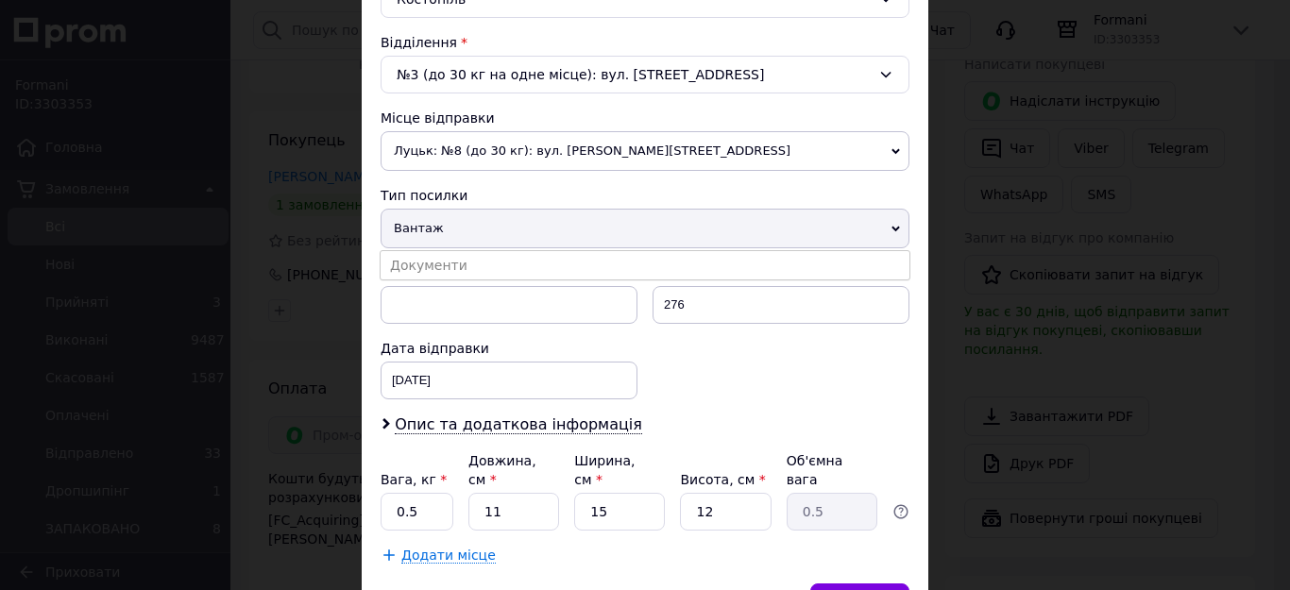
drag, startPoint x: 461, startPoint y: 264, endPoint x: 542, endPoint y: 259, distance: 81.4
click at [461, 264] on li "Документи" at bounding box center [645, 265] width 529 height 28
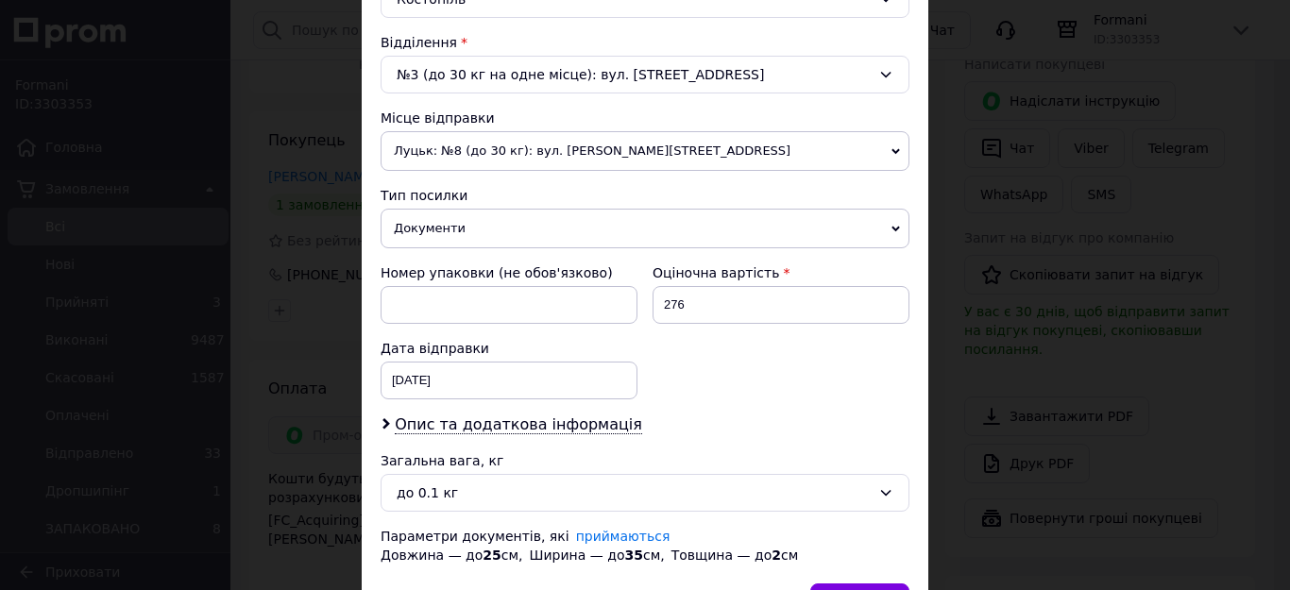
scroll to position [683, 0]
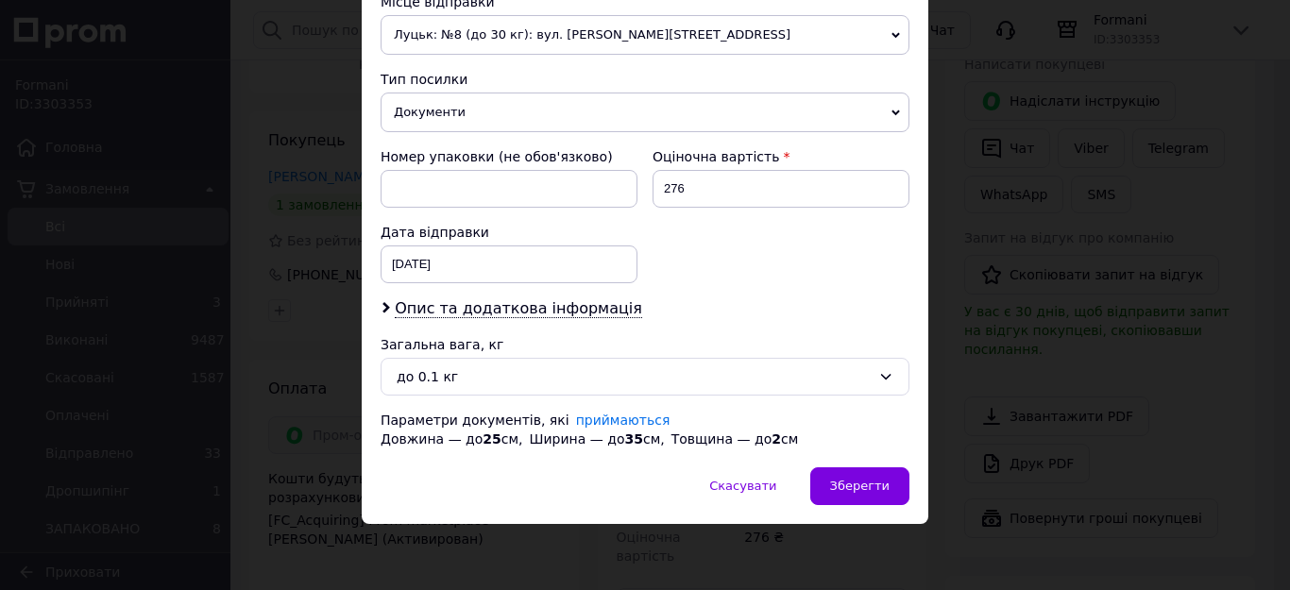
drag, startPoint x: 868, startPoint y: 496, endPoint x: 812, endPoint y: 337, distance: 168.2
click at [868, 496] on div "Зберегти" at bounding box center [859, 486] width 99 height 38
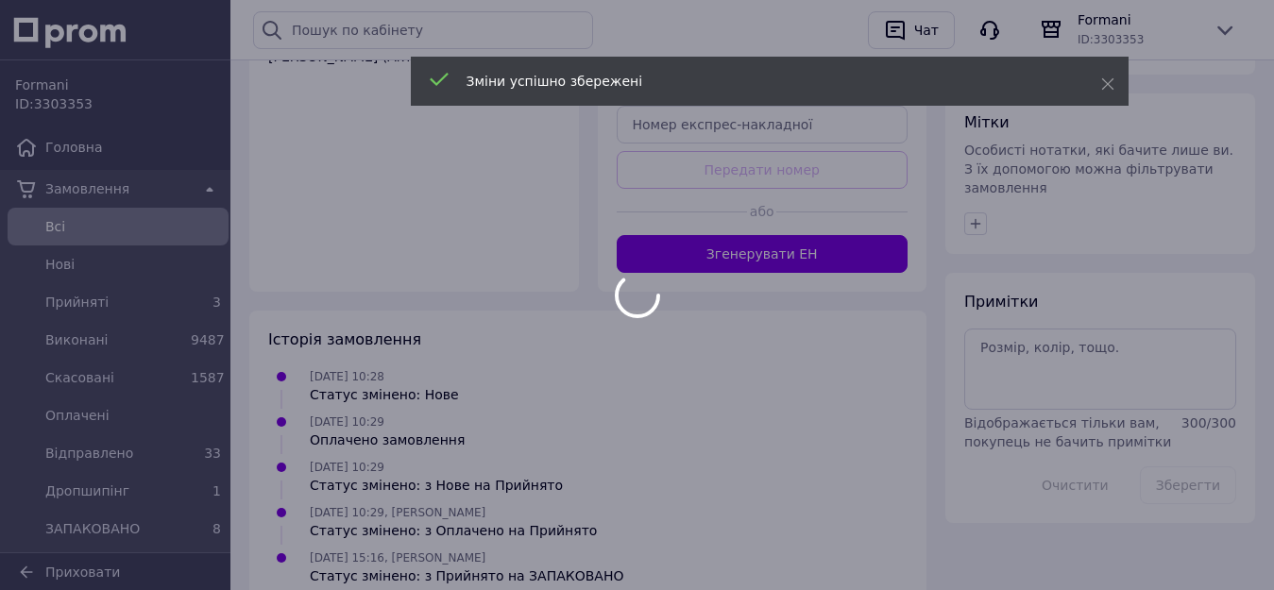
scroll to position [987, 0]
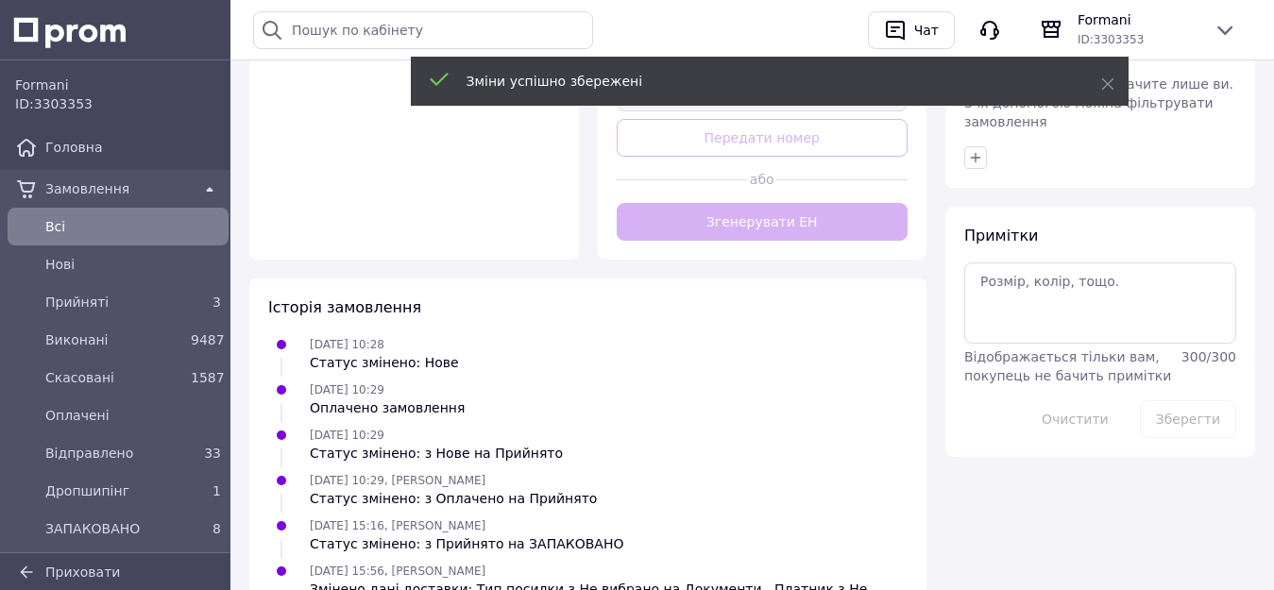
click at [757, 203] on button "Згенерувати ЕН" at bounding box center [763, 222] width 292 height 38
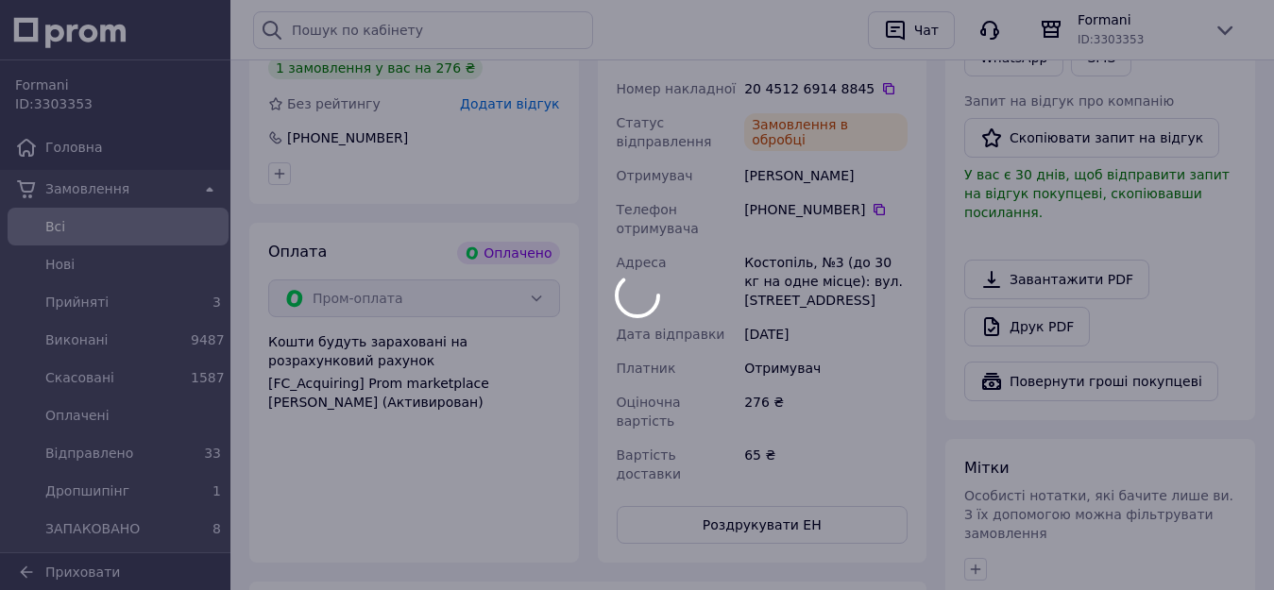
scroll to position [704, 0]
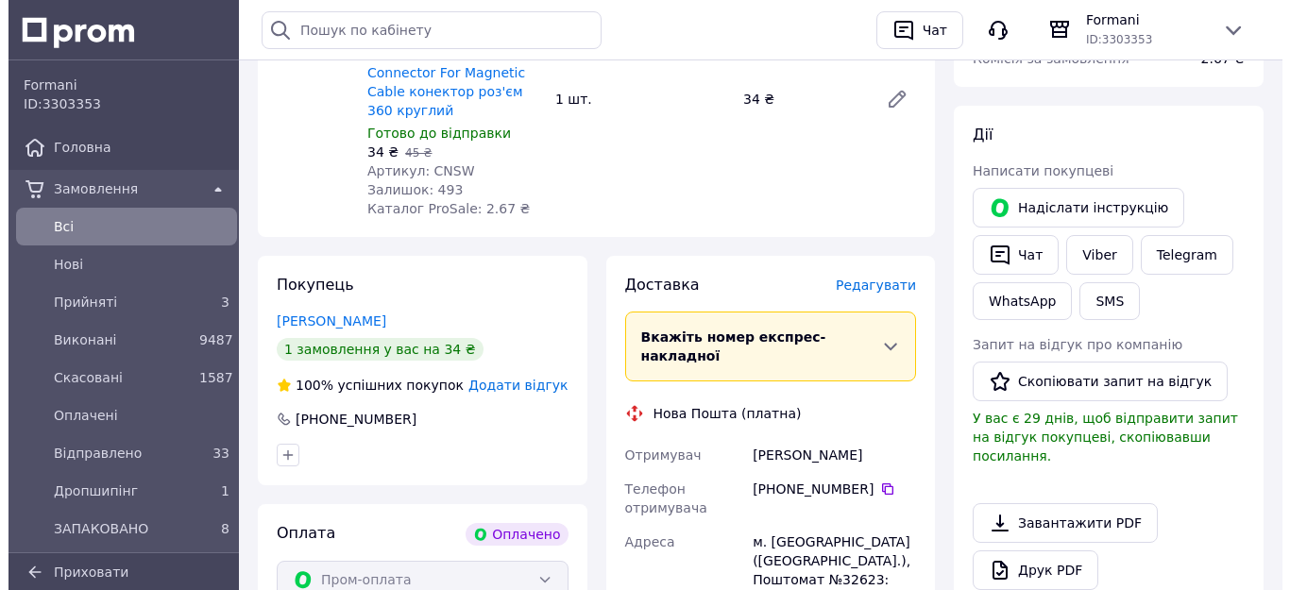
scroll to position [378, 0]
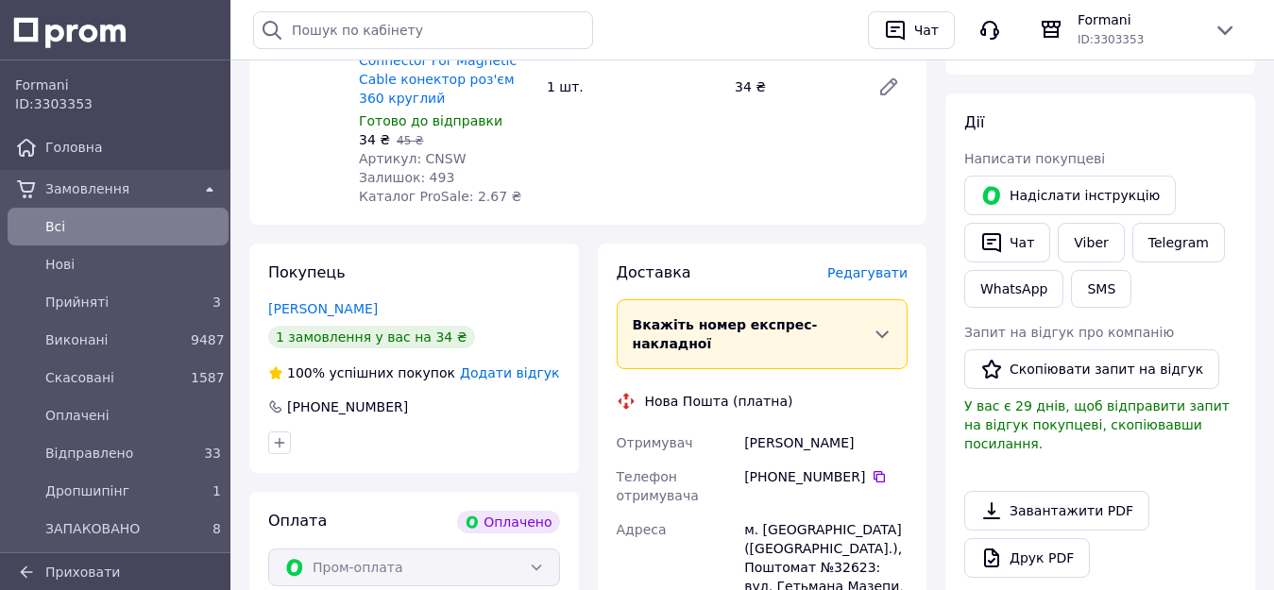
click at [865, 265] on span "Редагувати" at bounding box center [867, 272] width 80 height 15
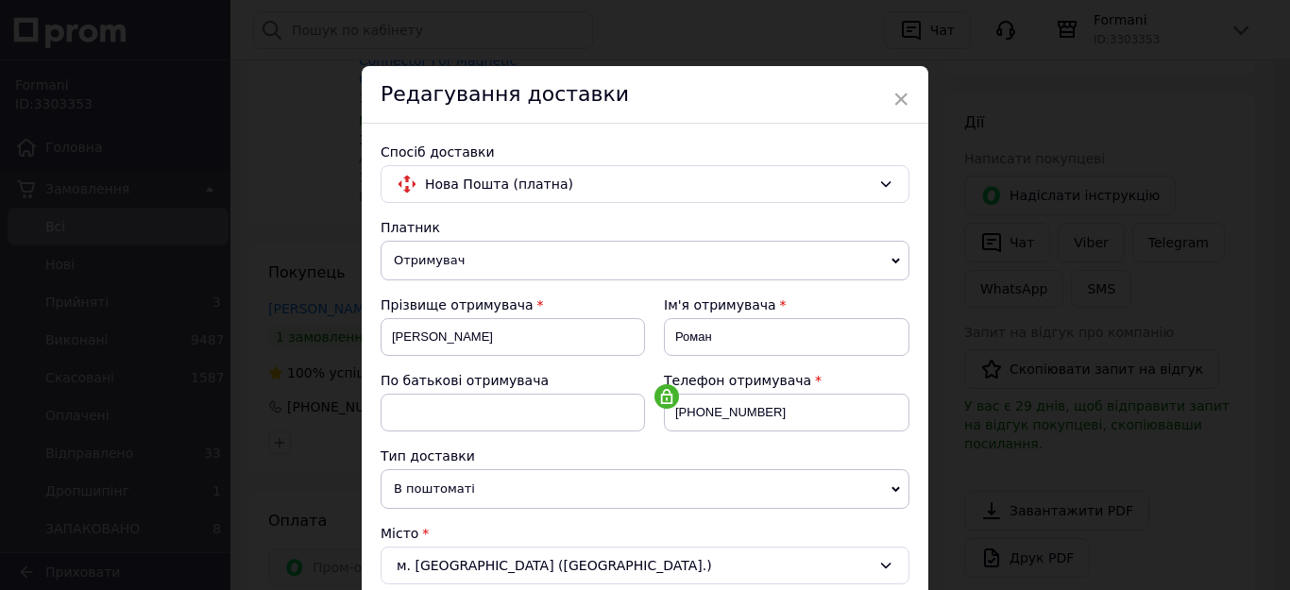
scroll to position [472, 0]
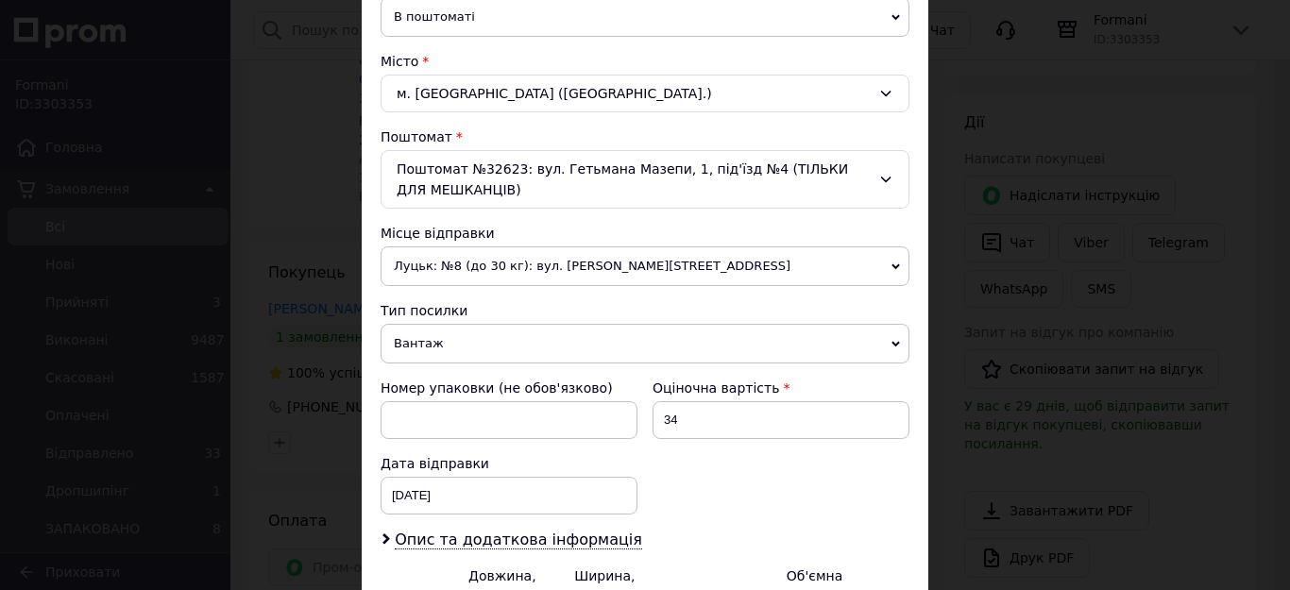
click at [478, 345] on span "Вантаж" at bounding box center [645, 344] width 529 height 40
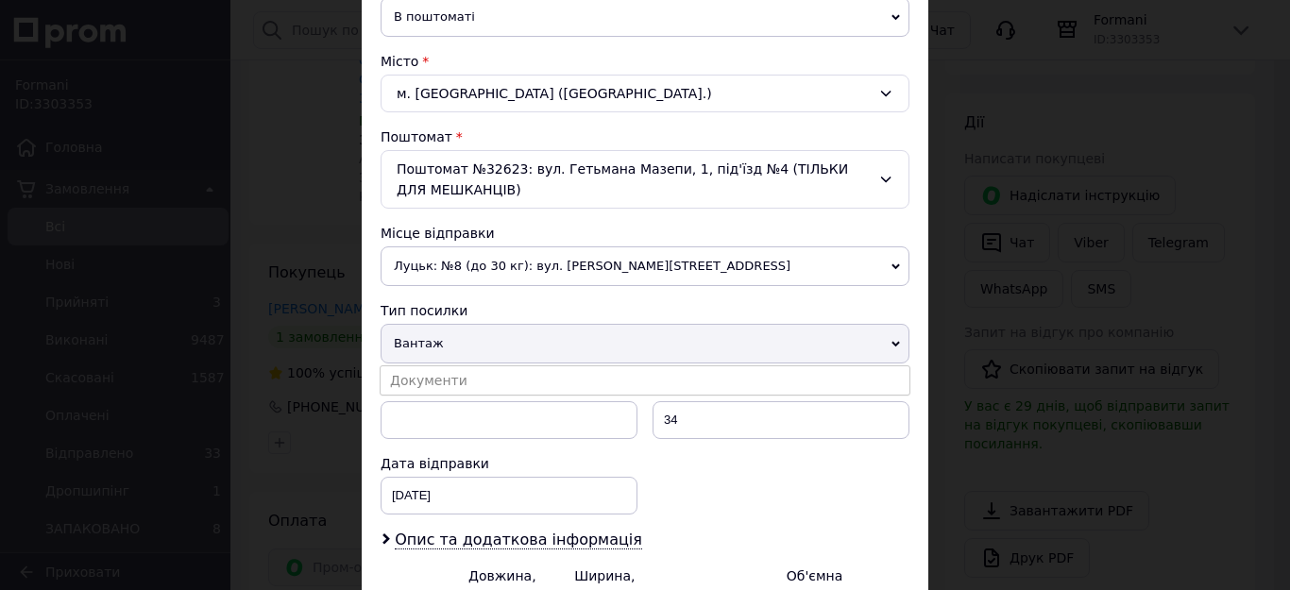
click at [439, 366] on ul "Документи" at bounding box center [645, 380] width 531 height 30
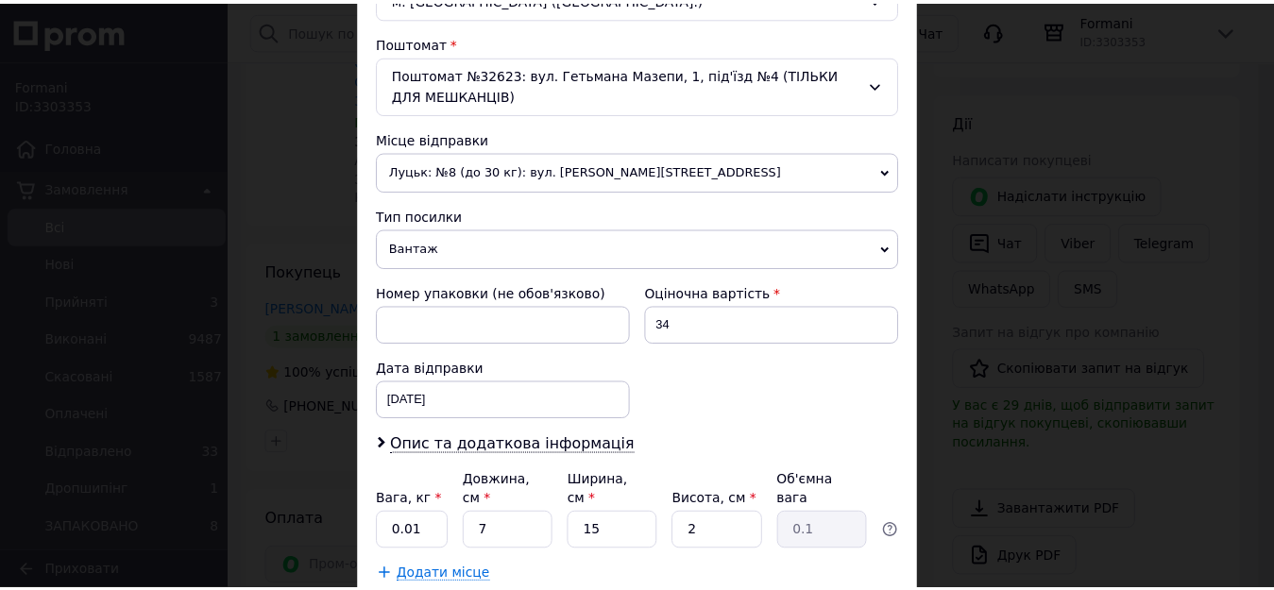
scroll to position [685, 0]
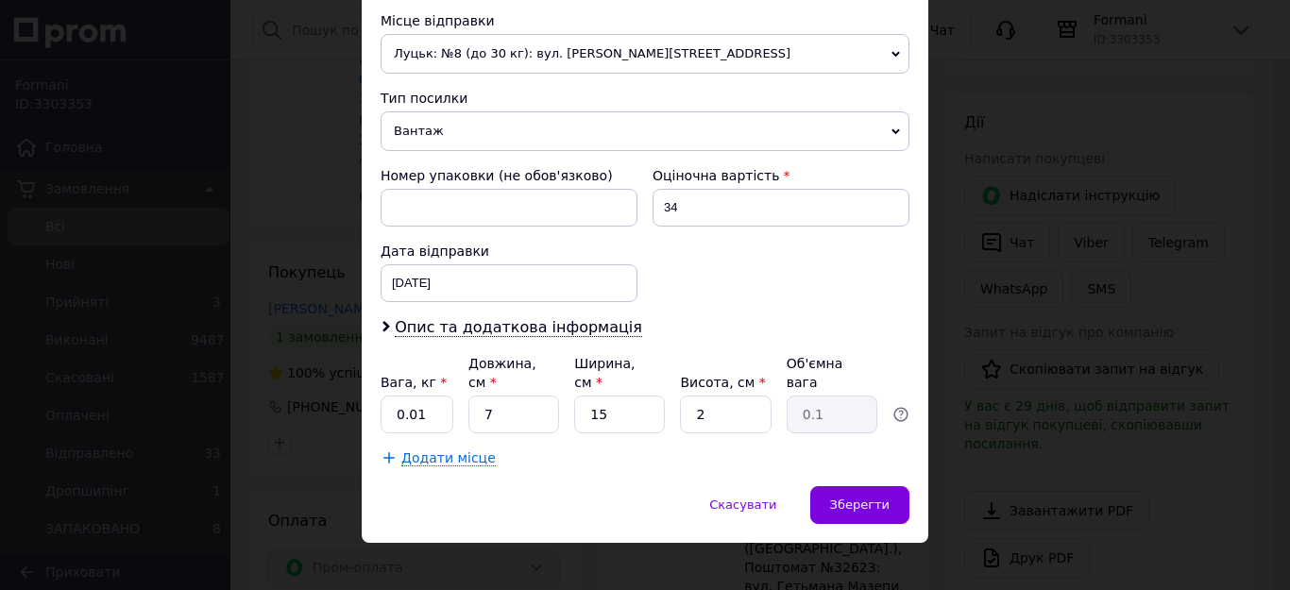
click at [526, 141] on span "Вантаж" at bounding box center [645, 131] width 529 height 40
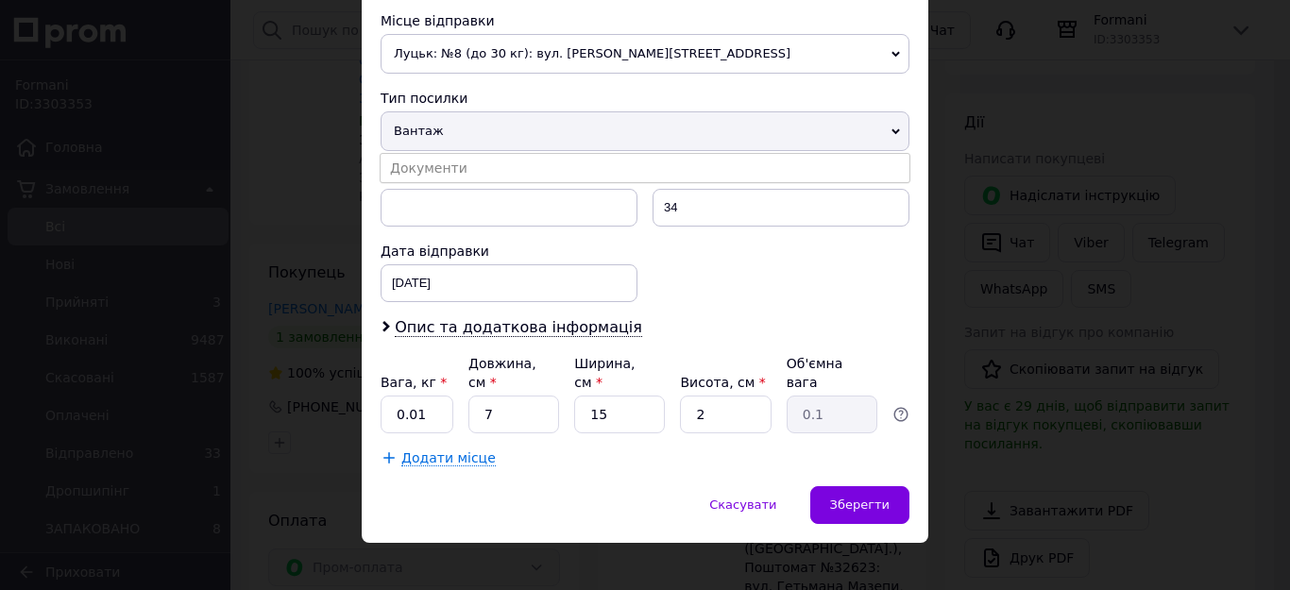
click at [514, 176] on li "Документи" at bounding box center [645, 168] width 529 height 28
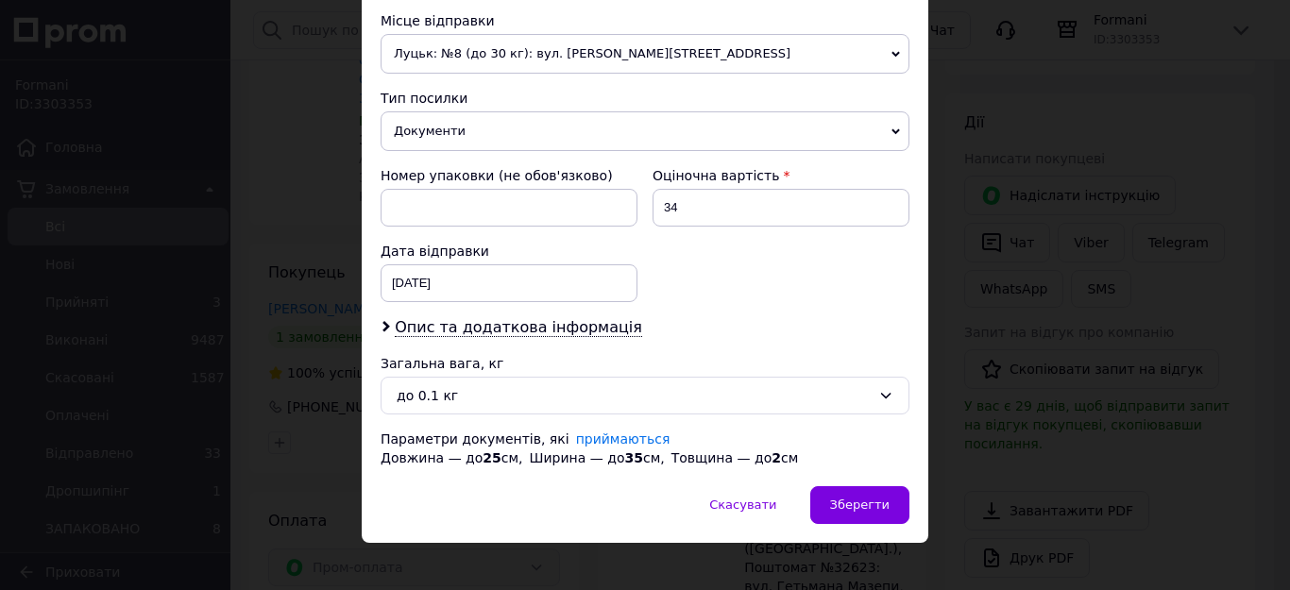
drag, startPoint x: 892, startPoint y: 501, endPoint x: 864, endPoint y: 440, distance: 67.2
click at [892, 501] on div "Зберегти" at bounding box center [859, 505] width 99 height 38
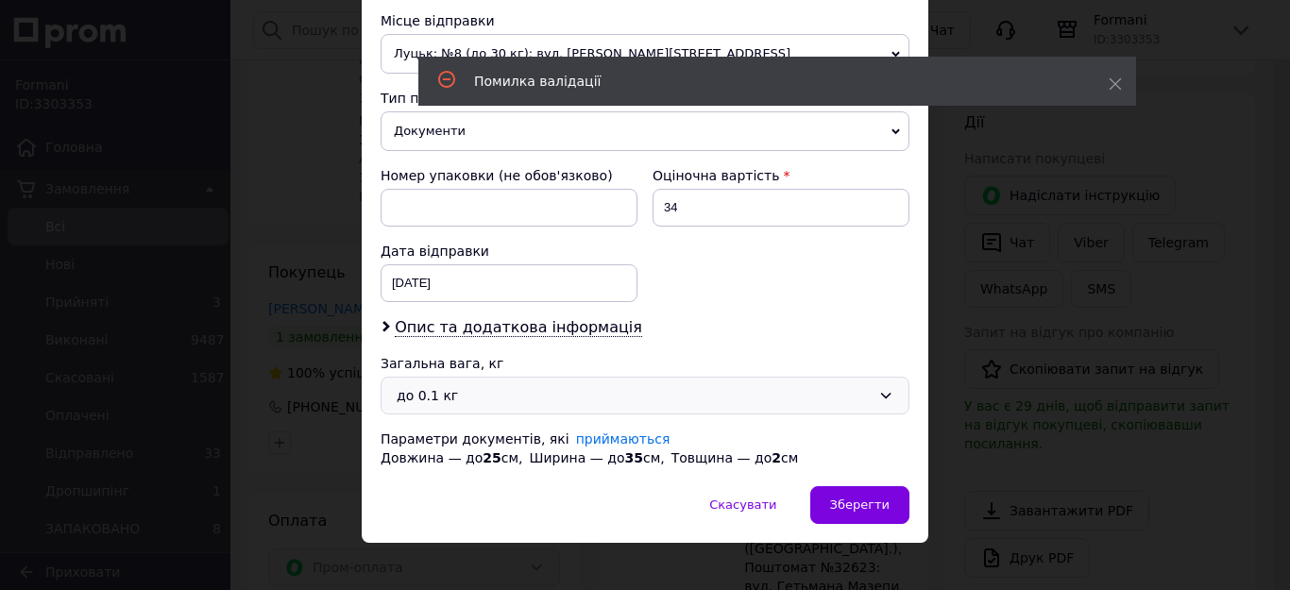
click at [561, 395] on div "до 0.1 кг" at bounding box center [634, 395] width 474 height 21
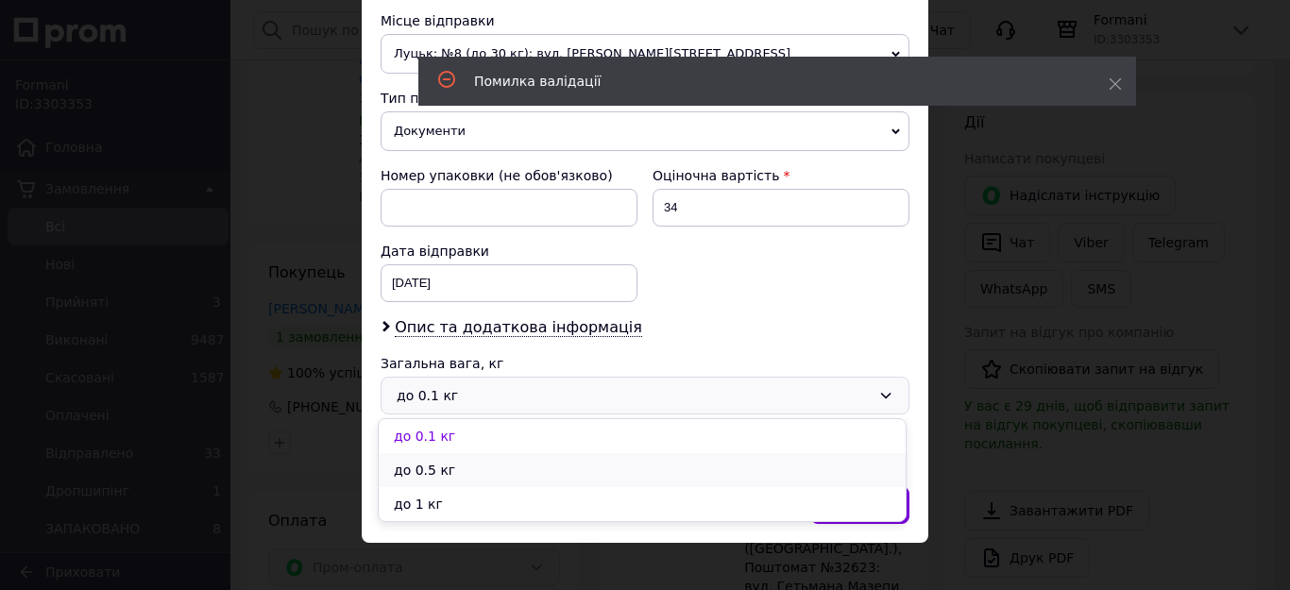
click at [471, 473] on li "до 0.5 кг" at bounding box center [642, 470] width 527 height 34
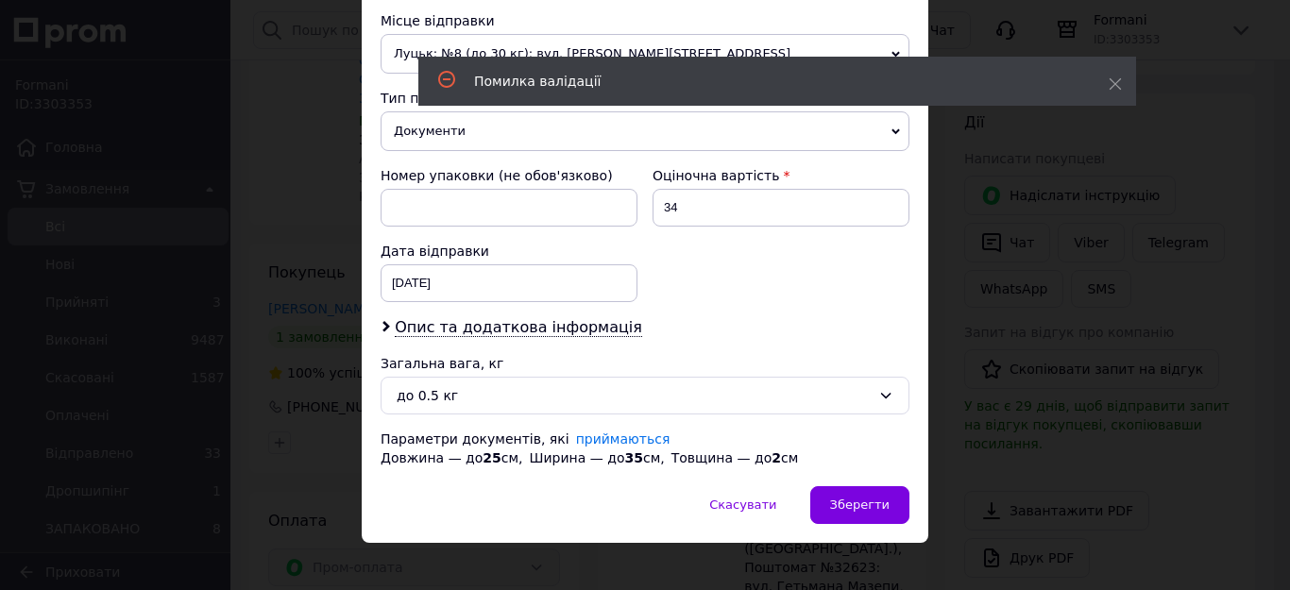
click at [518, 140] on span "Документи" at bounding box center [645, 131] width 529 height 40
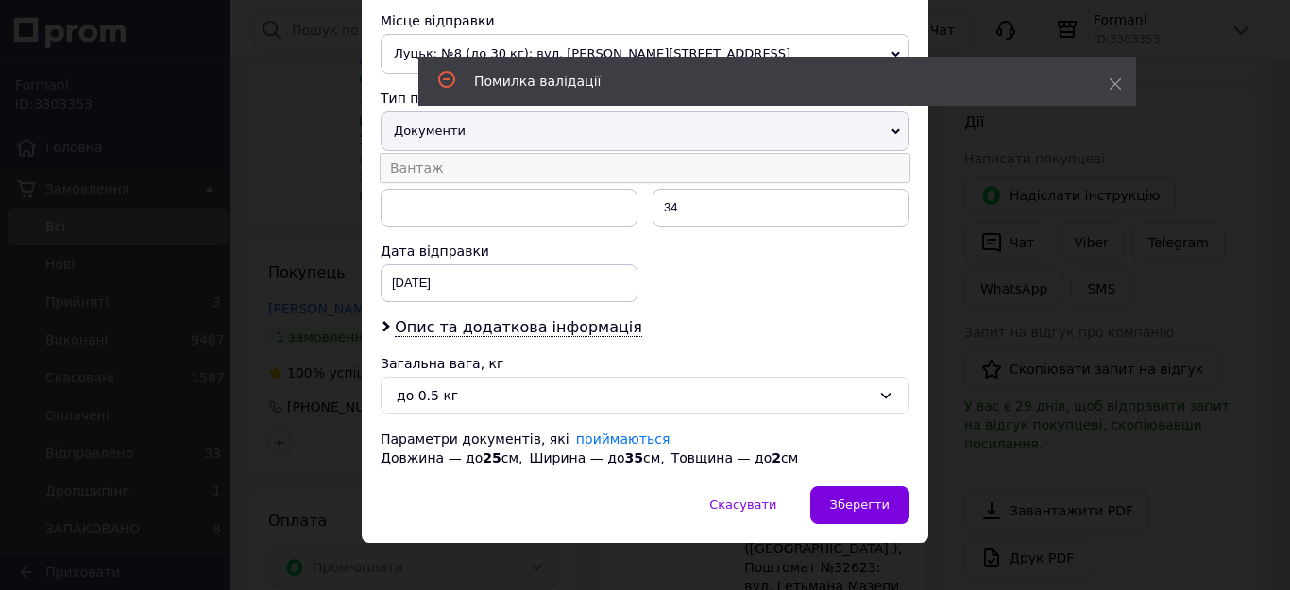
click at [499, 160] on li "Вантаж" at bounding box center [645, 168] width 529 height 28
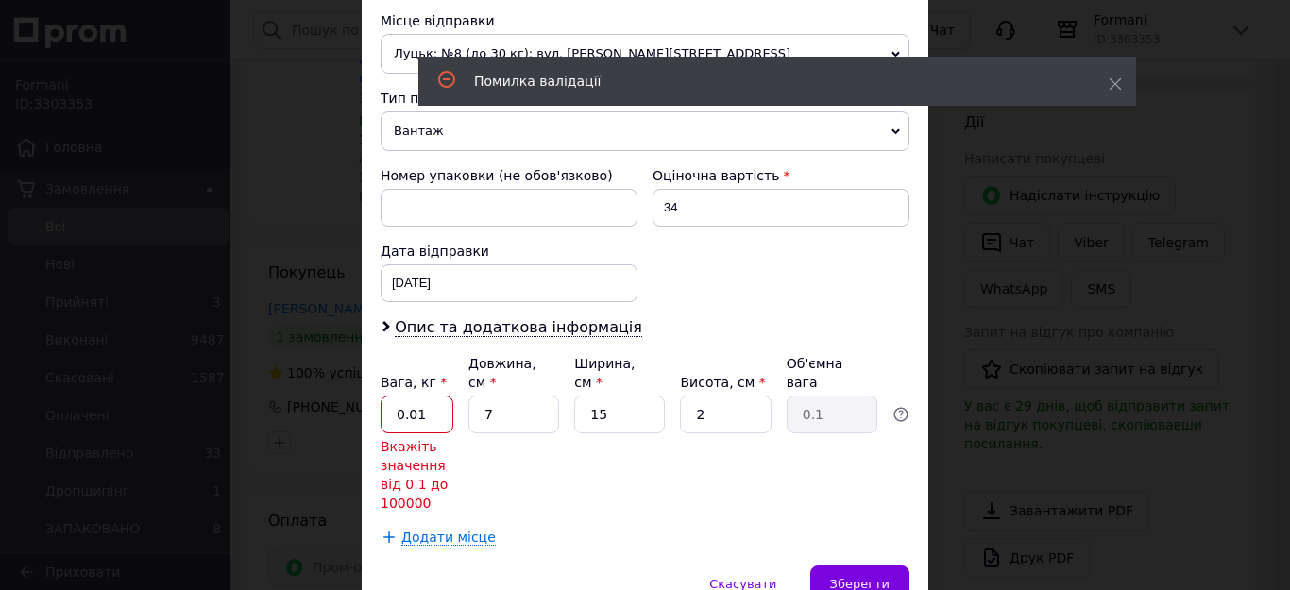
click at [423, 399] on input "0.01" at bounding box center [417, 415] width 73 height 38
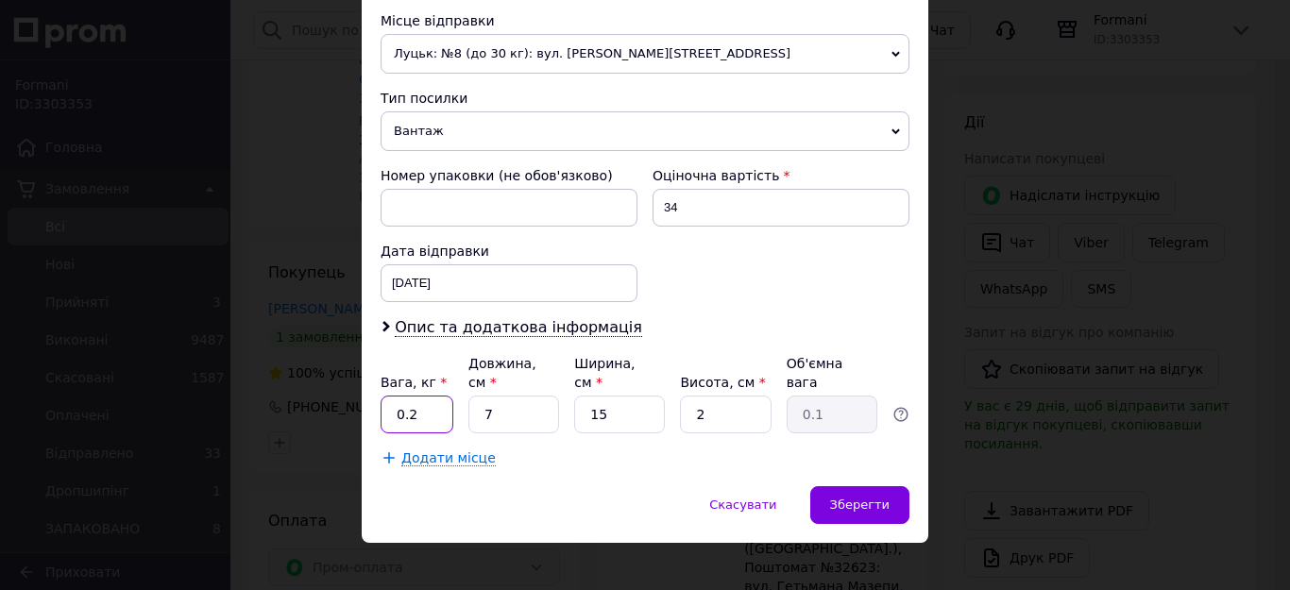
type input "0.2"
click at [425, 140] on span "Вантаж" at bounding box center [645, 131] width 529 height 40
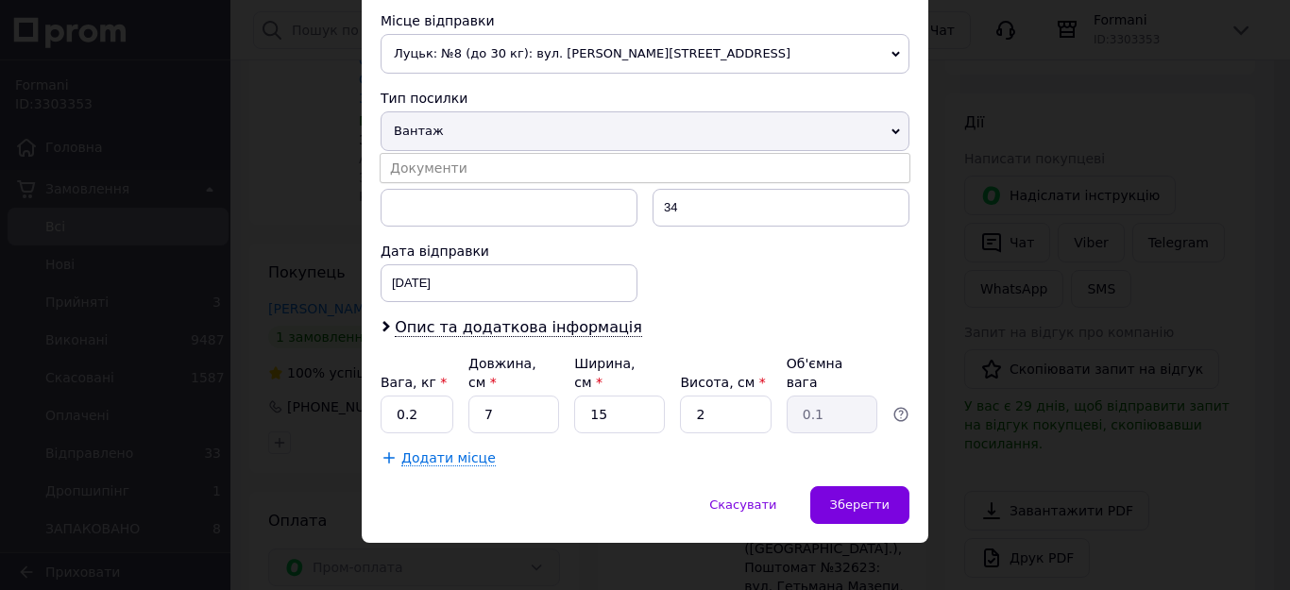
drag, startPoint x: 420, startPoint y: 169, endPoint x: 429, endPoint y: 175, distance: 10.2
click at [420, 169] on li "Документи" at bounding box center [645, 168] width 529 height 28
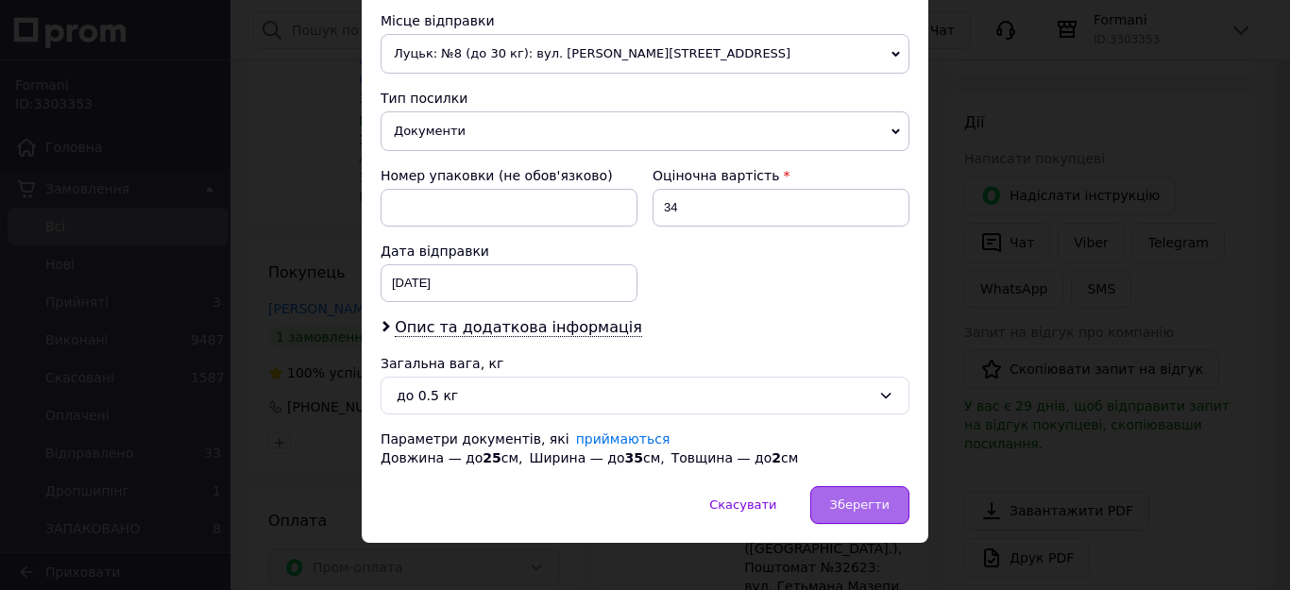
click at [871, 498] on span "Зберегти" at bounding box center [859, 505] width 59 height 14
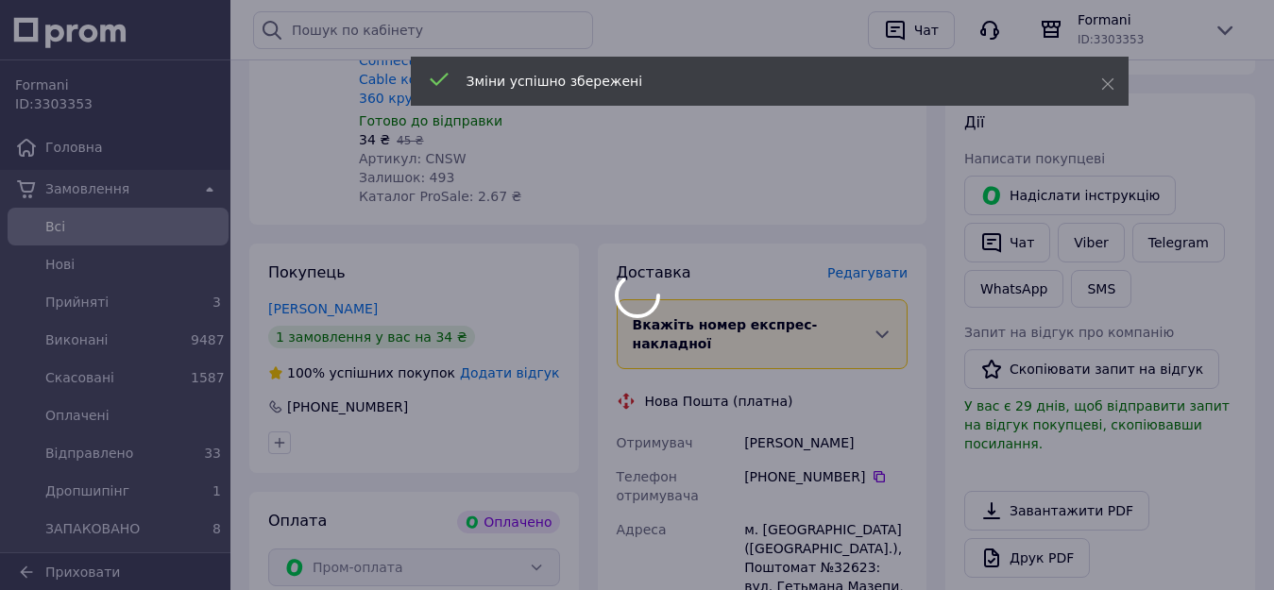
scroll to position [944, 0]
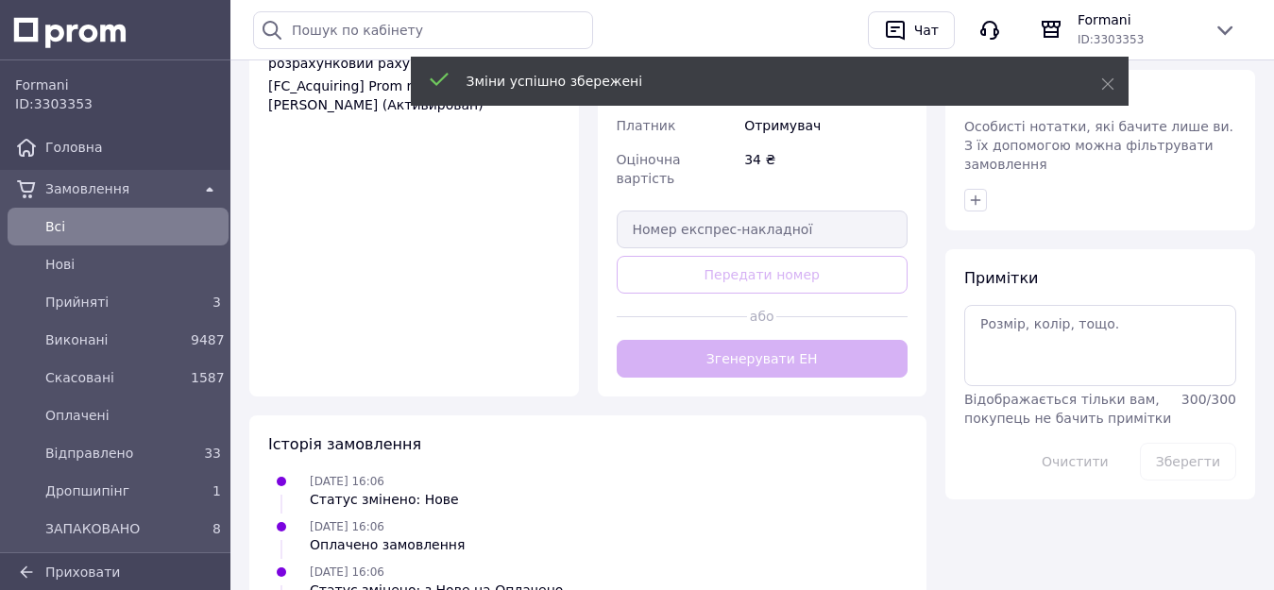
click at [719, 289] on div "Доставка [PERSON_NAME] Вкажіть номер експрес-накладної Обов'язково введіть номе…" at bounding box center [763, 37] width 292 height 682
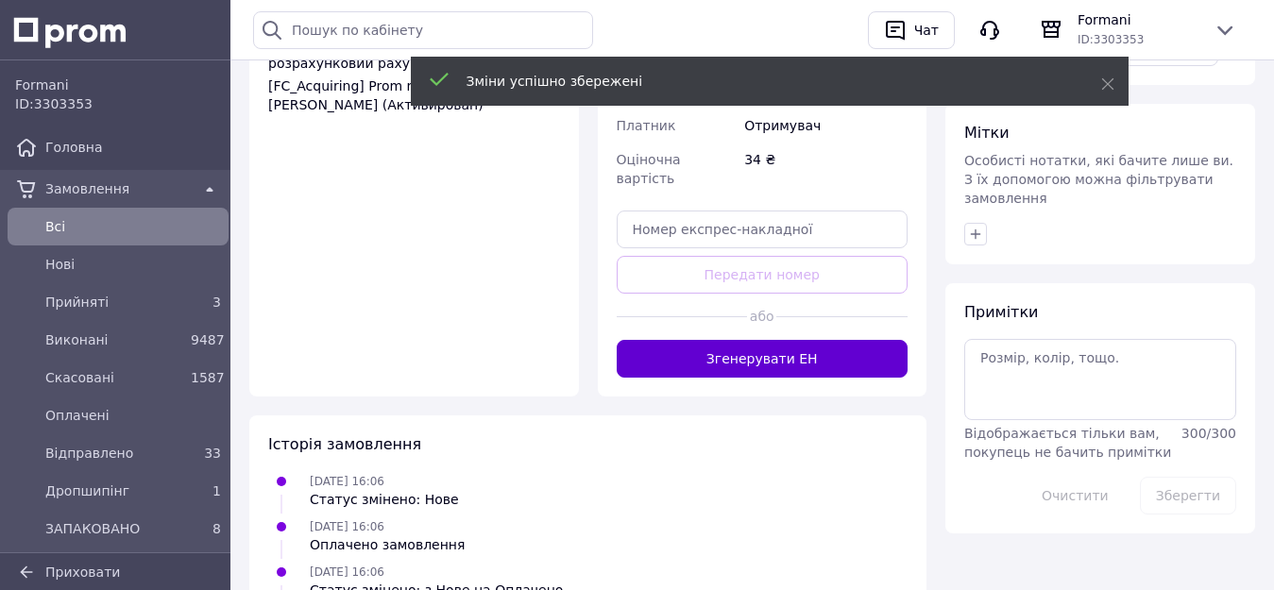
click at [719, 340] on button "Згенерувати ЕН" at bounding box center [763, 359] width 292 height 38
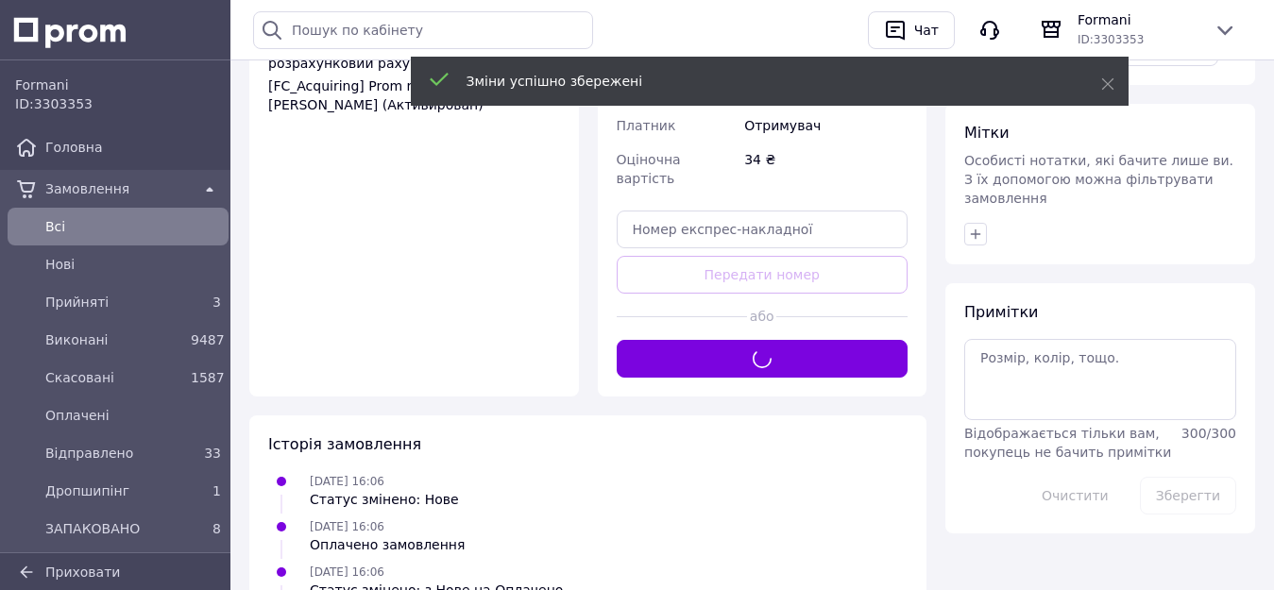
click at [719, 289] on div "Доставка [PERSON_NAME] Вкажіть номер експрес-накладної Обов'язково введіть номе…" at bounding box center [763, 37] width 292 height 682
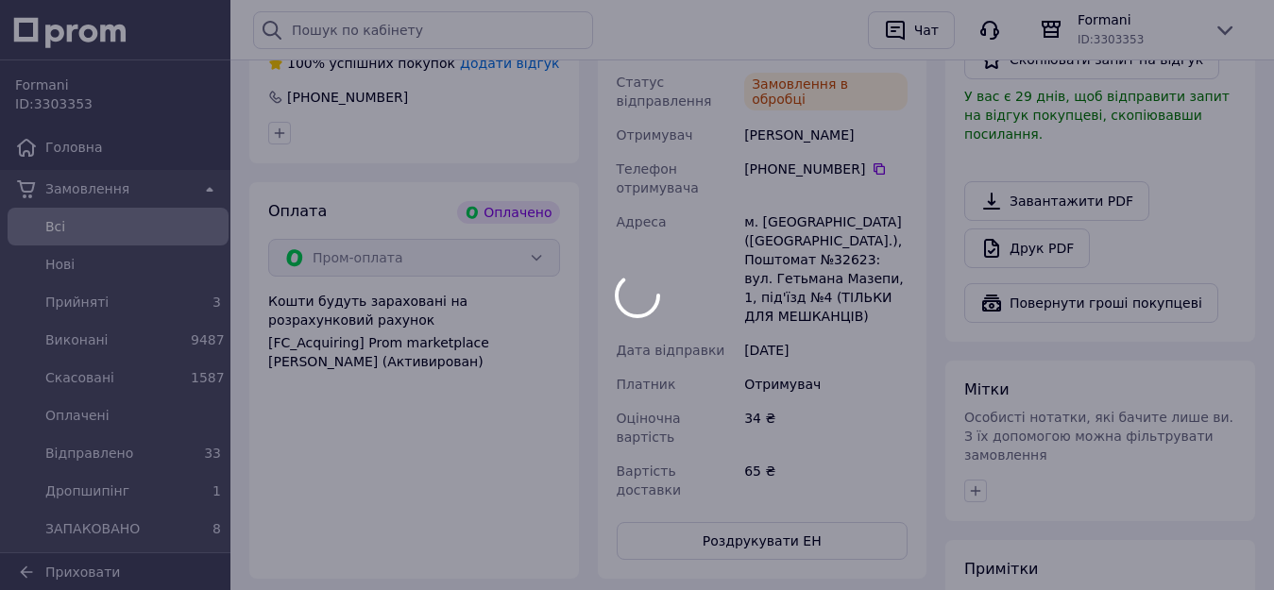
scroll to position [756, 0]
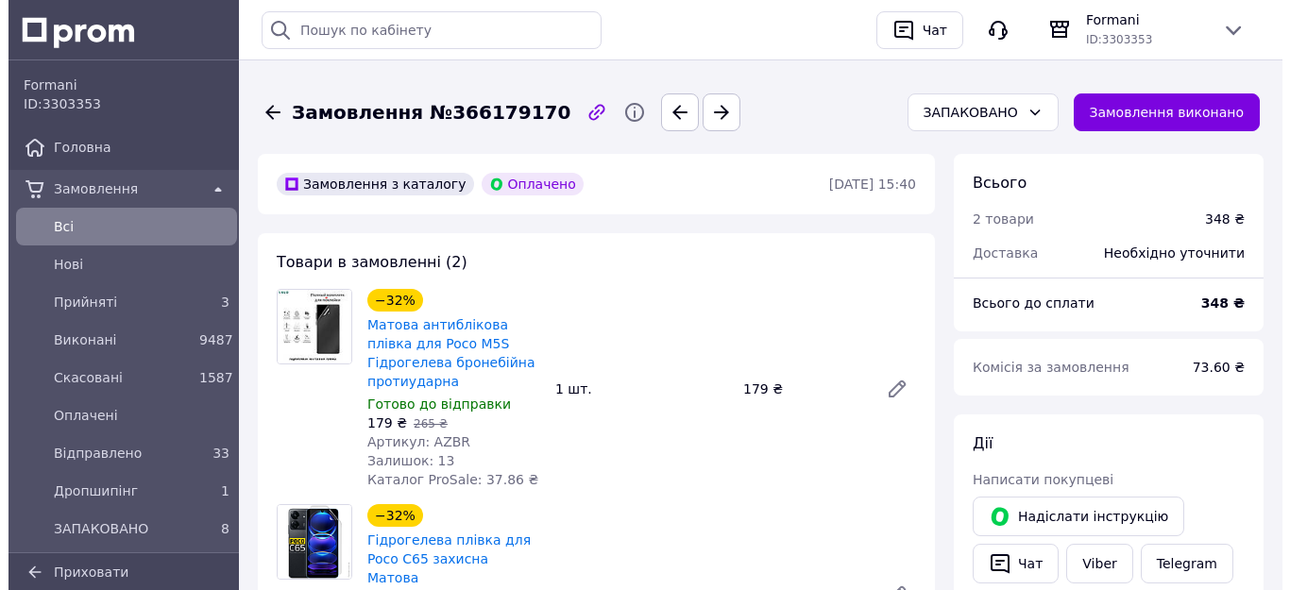
scroll to position [283, 0]
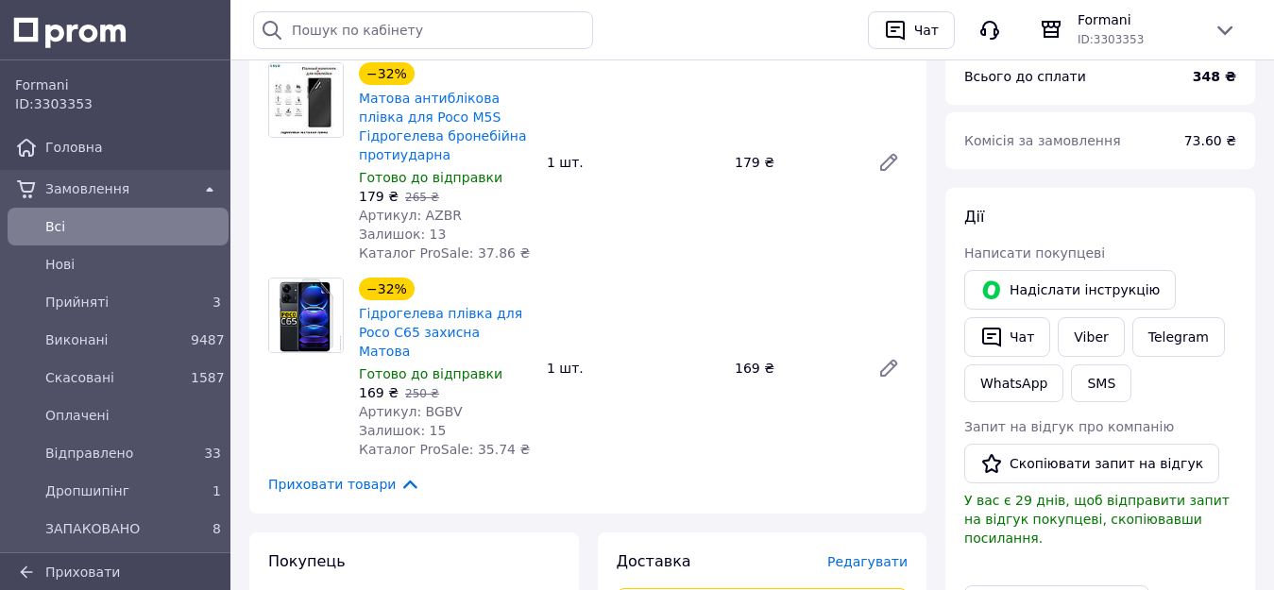
click at [857, 554] on span "Редагувати" at bounding box center [867, 561] width 80 height 15
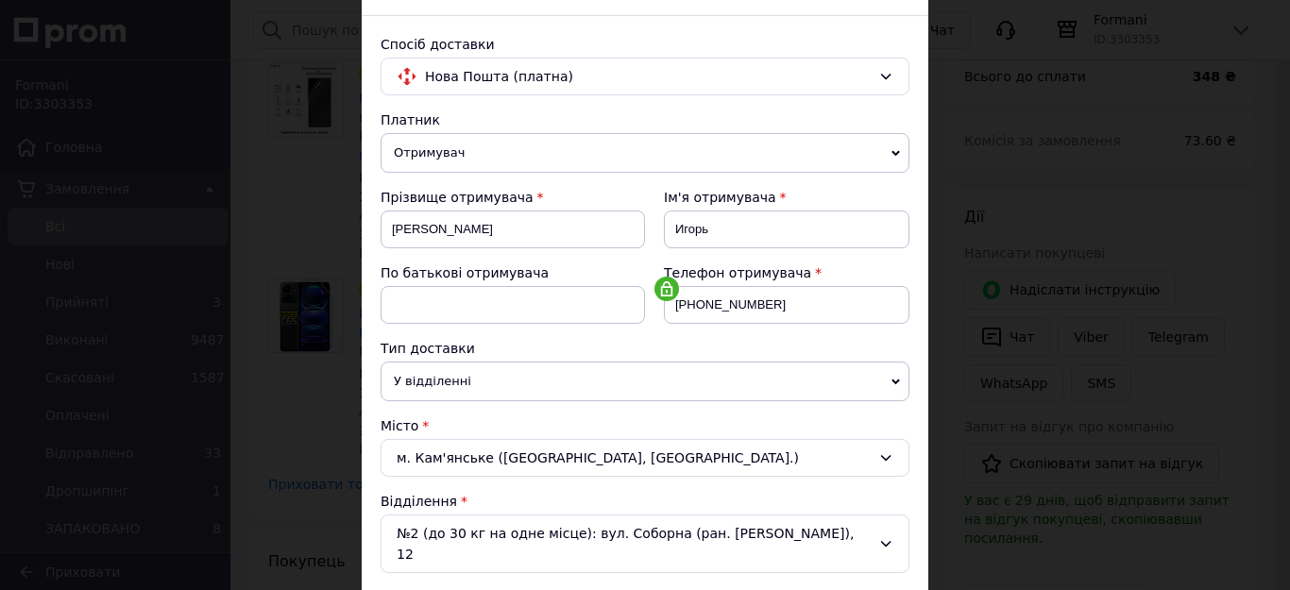
scroll to position [567, 0]
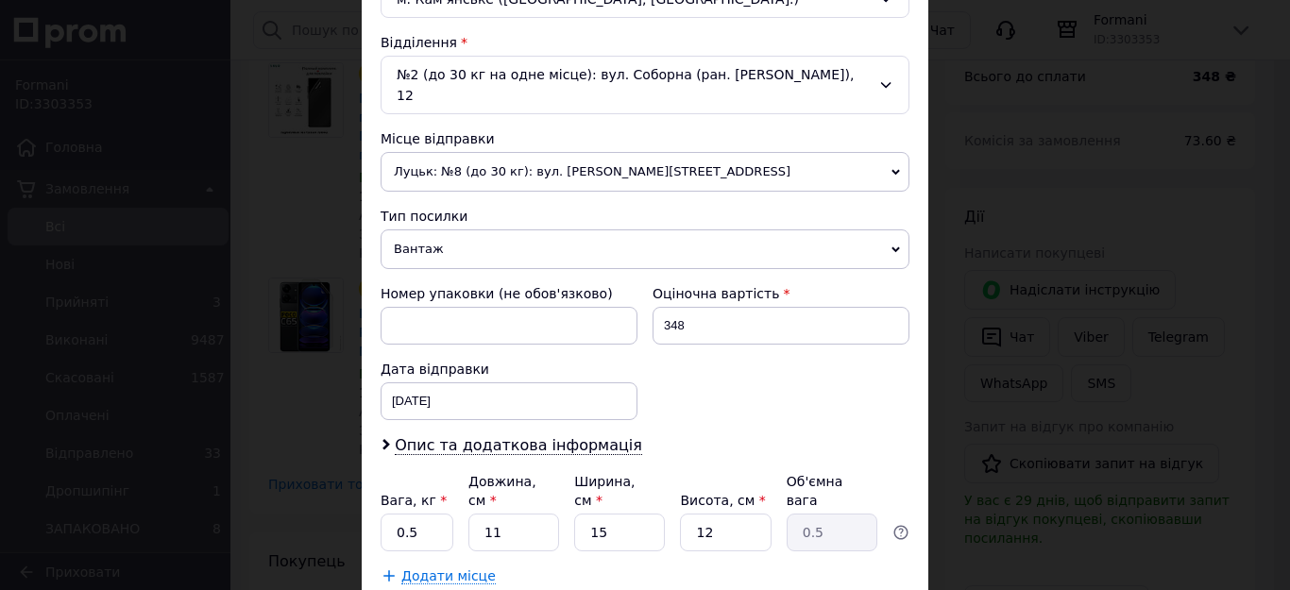
drag, startPoint x: 472, startPoint y: 219, endPoint x: 472, endPoint y: 238, distance: 18.9
click at [472, 229] on span "Вантаж" at bounding box center [645, 249] width 529 height 40
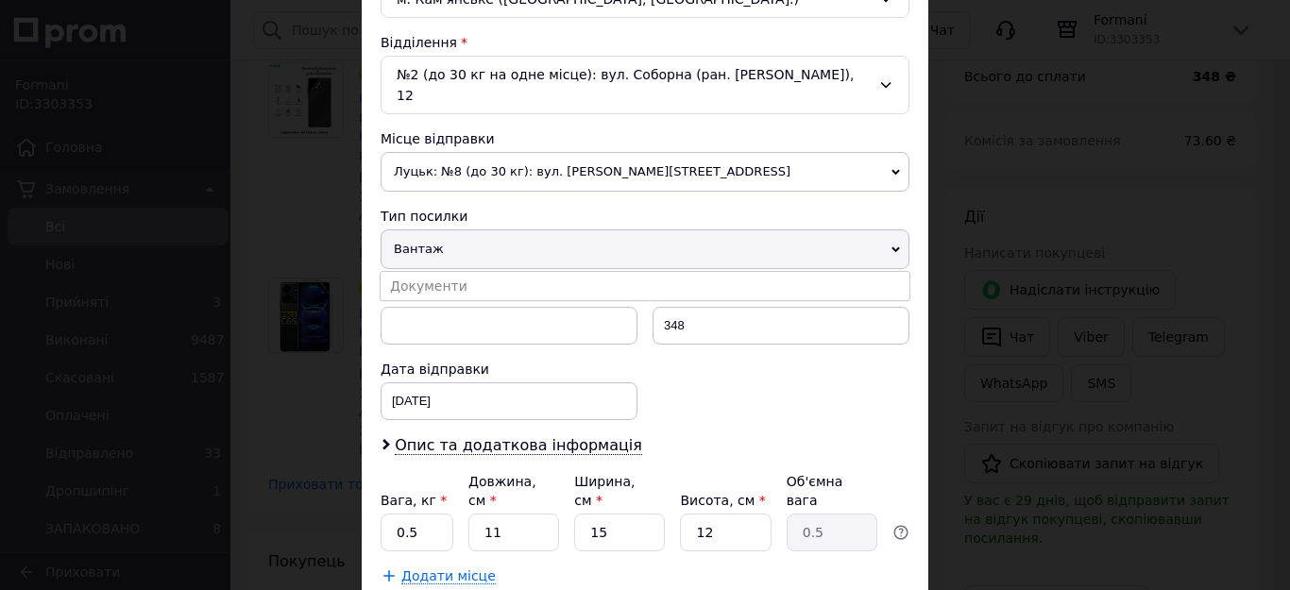
click at [468, 272] on li "Документи" at bounding box center [645, 286] width 529 height 28
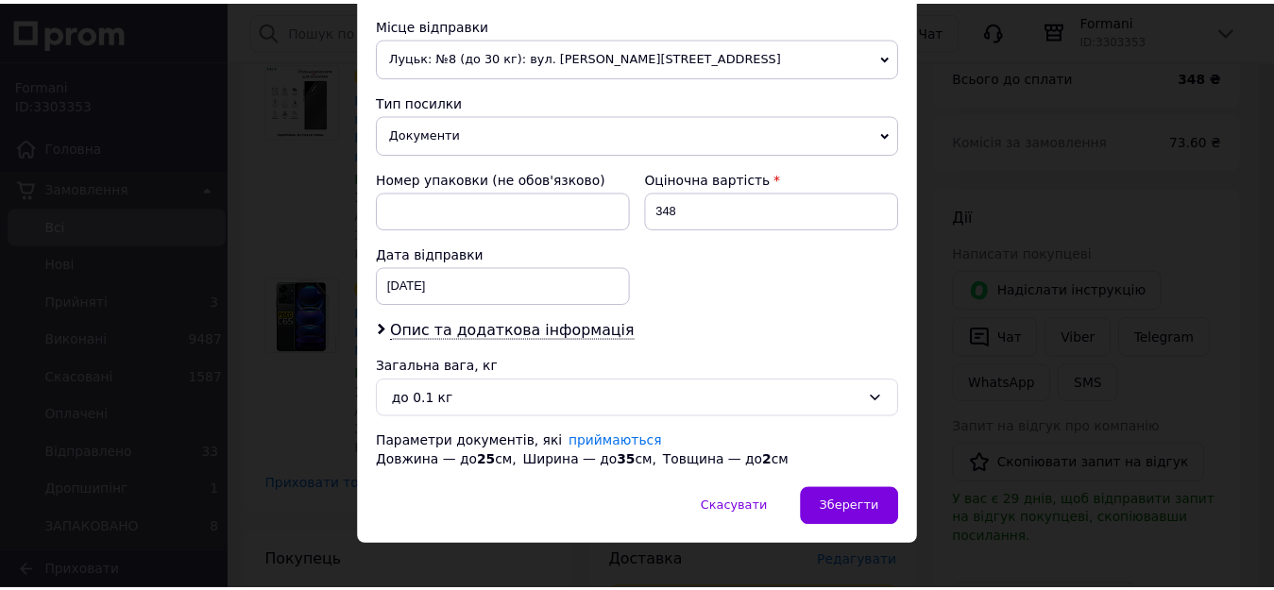
scroll to position [683, 0]
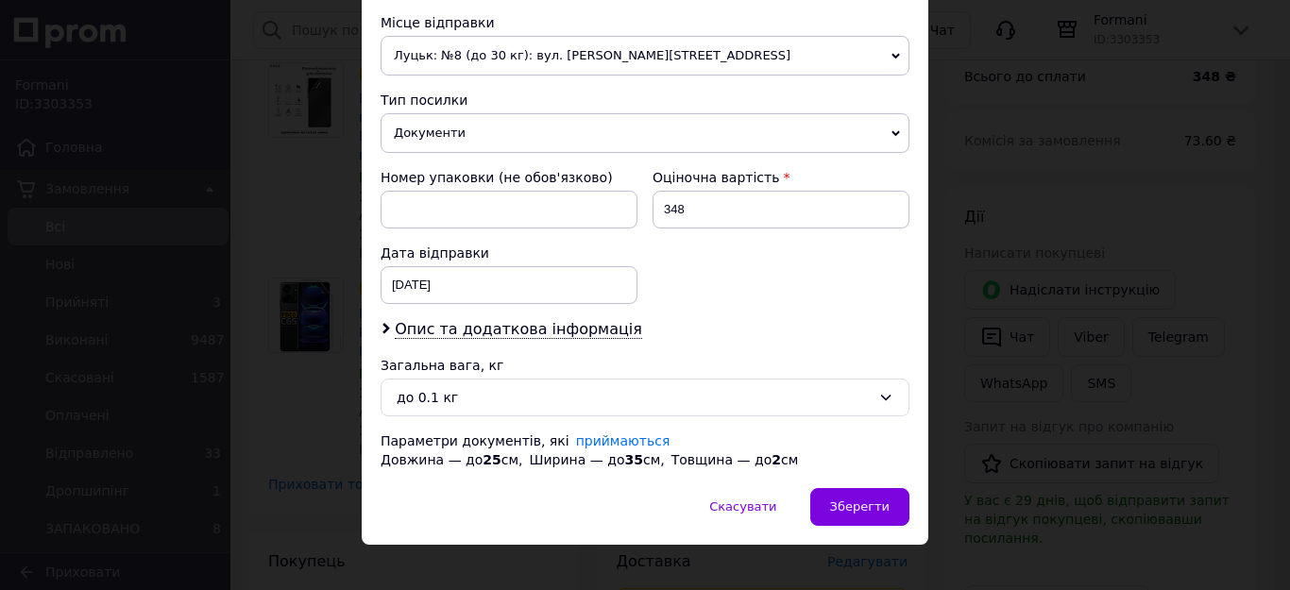
click at [855, 500] on span "Зберегти" at bounding box center [859, 507] width 59 height 14
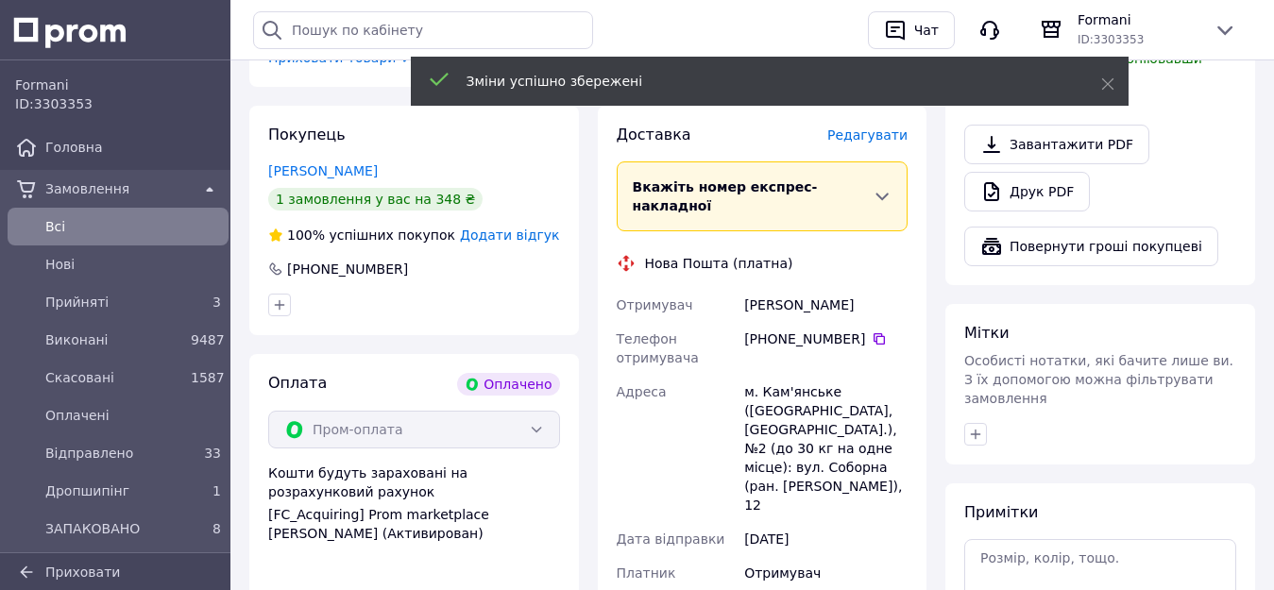
scroll to position [1039, 0]
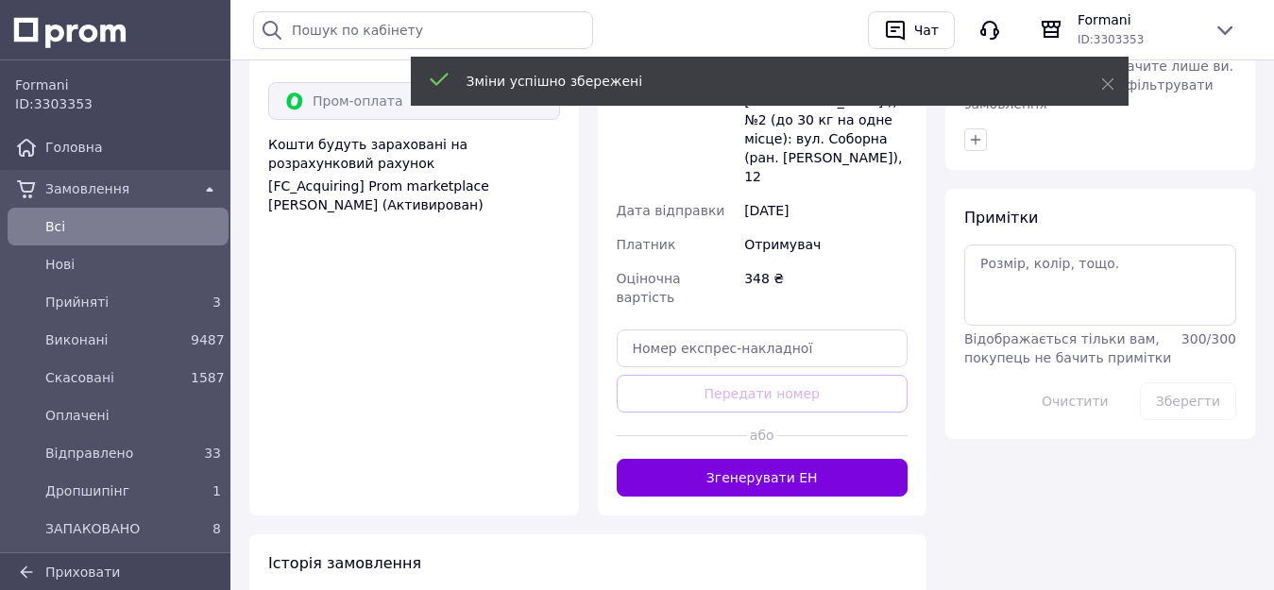
click at [746, 459] on button "Згенерувати ЕН" at bounding box center [763, 478] width 292 height 38
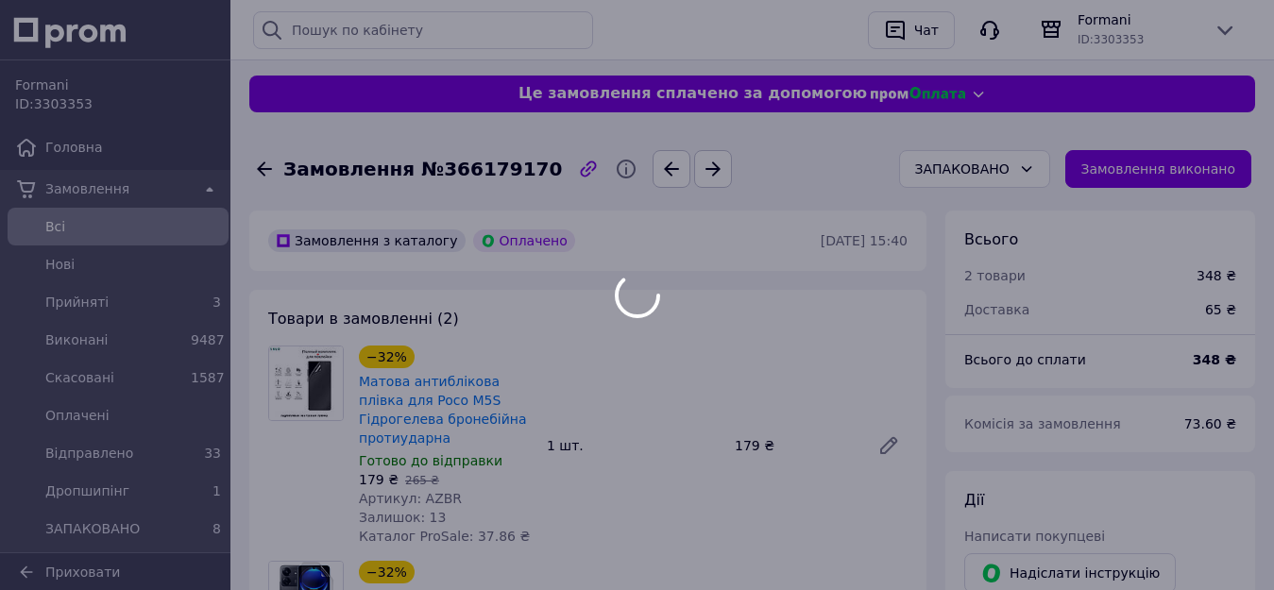
scroll to position [378, 0]
